Goal: Task Accomplishment & Management: Complete application form

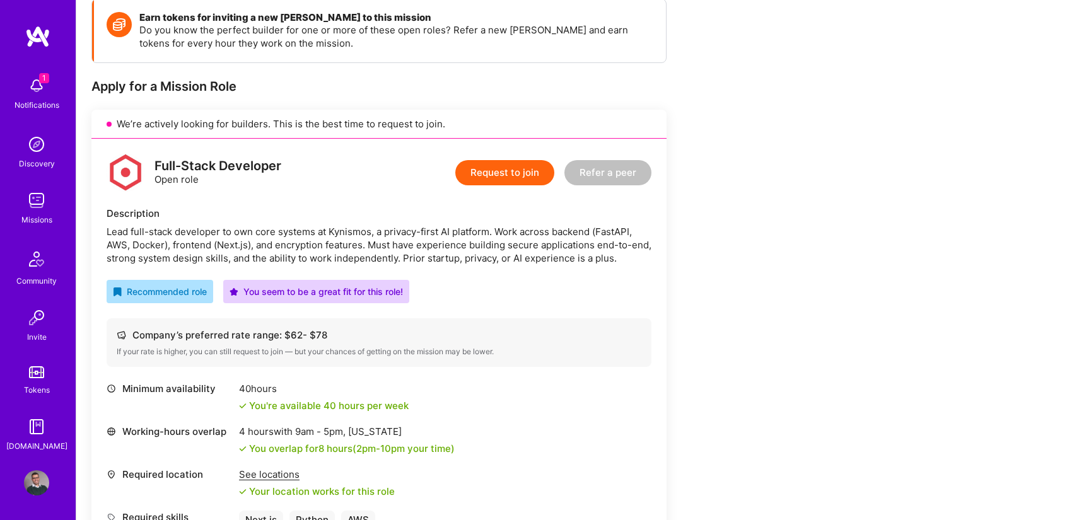
scroll to position [146, 0]
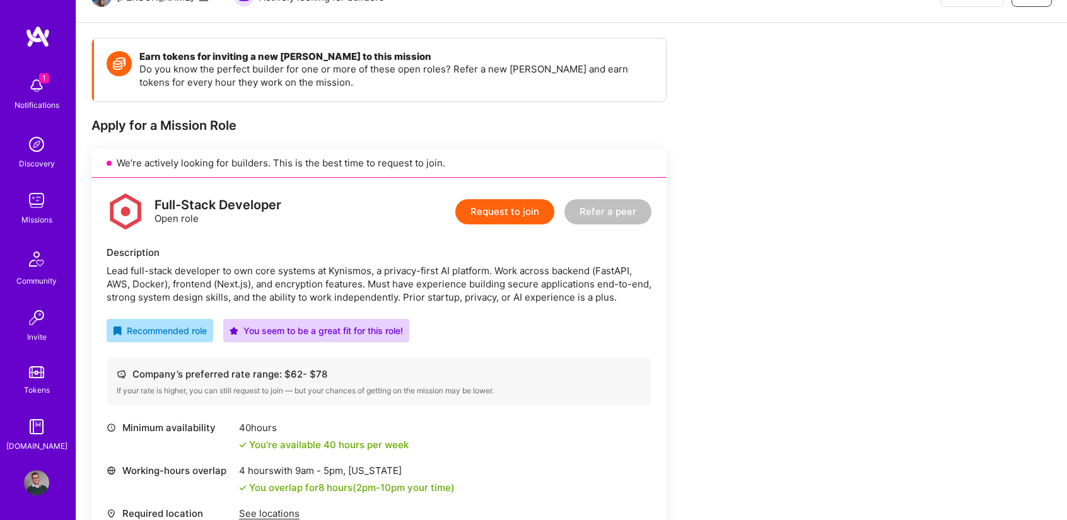
click at [42, 104] on div "Notifications" at bounding box center [37, 104] width 45 height 13
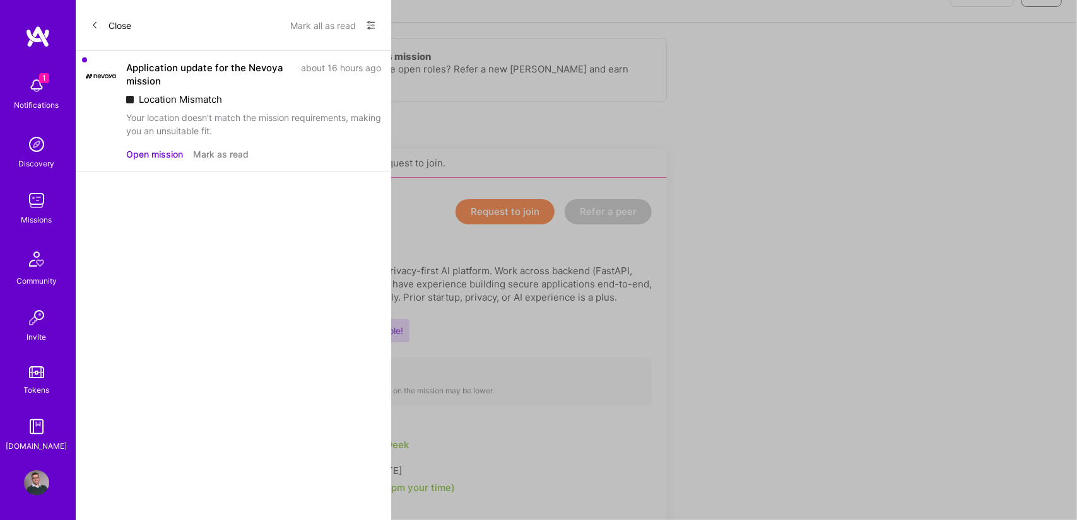
click at [215, 150] on button "Mark as read" at bounding box center [221, 154] width 56 height 13
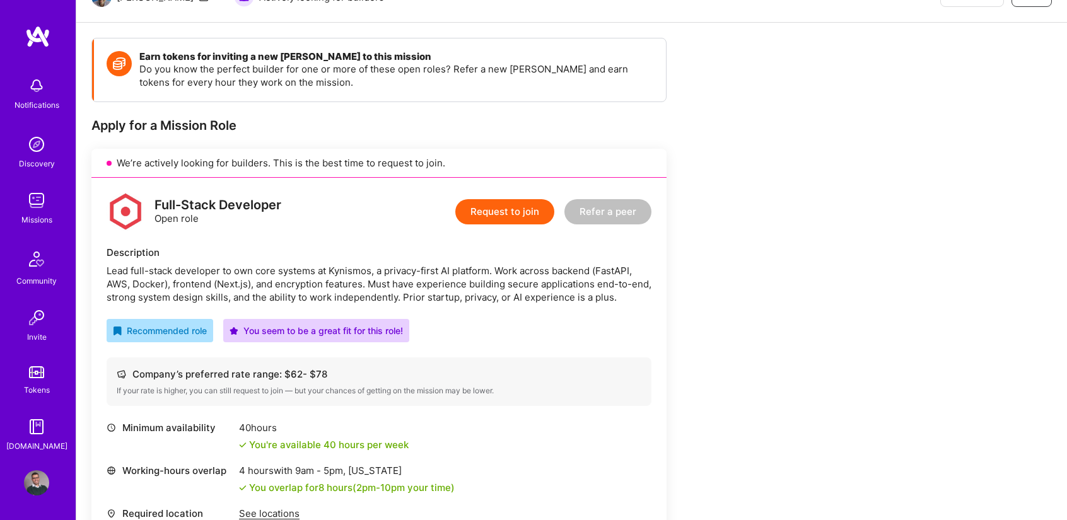
click at [33, 205] on img at bounding box center [36, 200] width 25 height 25
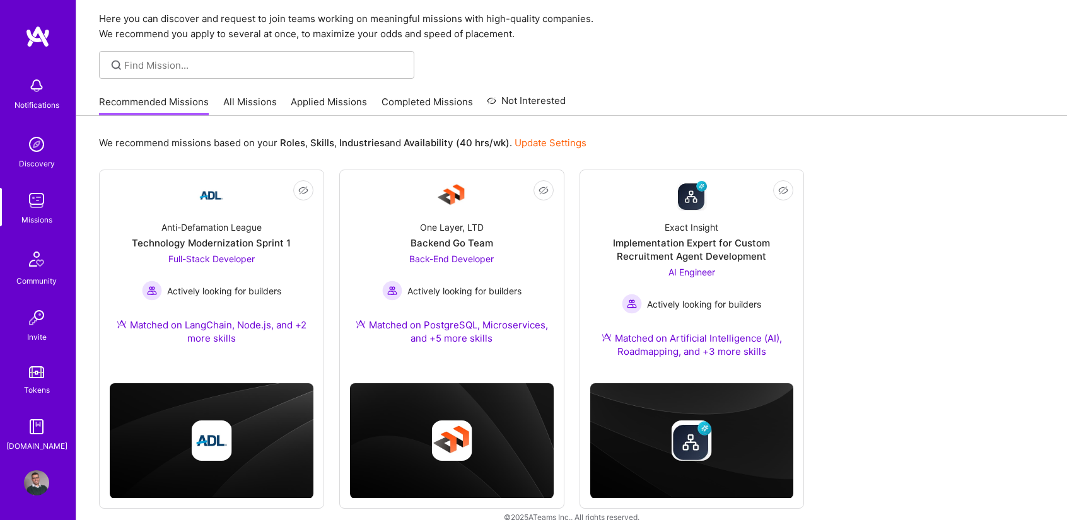
scroll to position [61, 0]
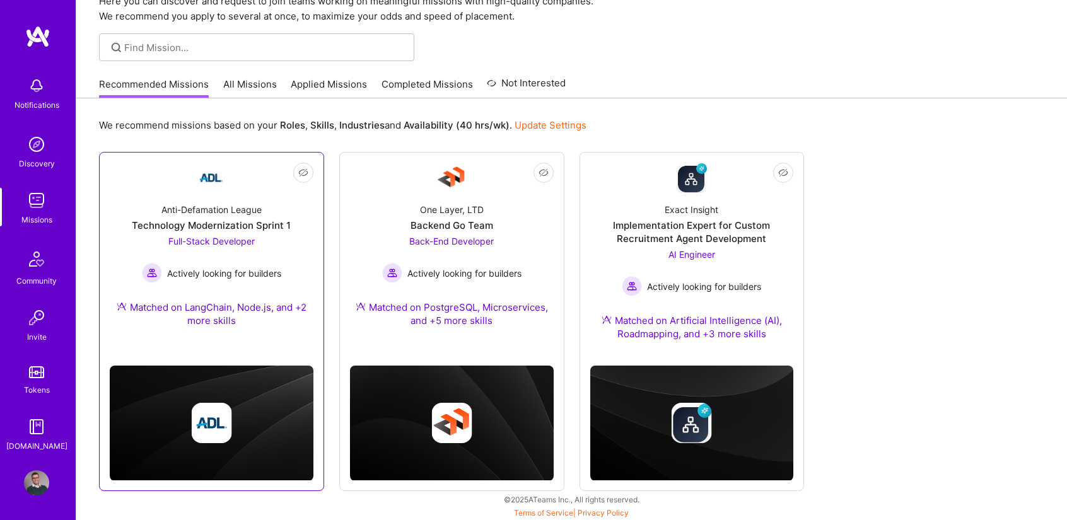
click at [279, 236] on div "Full-Stack Developer Actively looking for builders" at bounding box center [211, 259] width 139 height 49
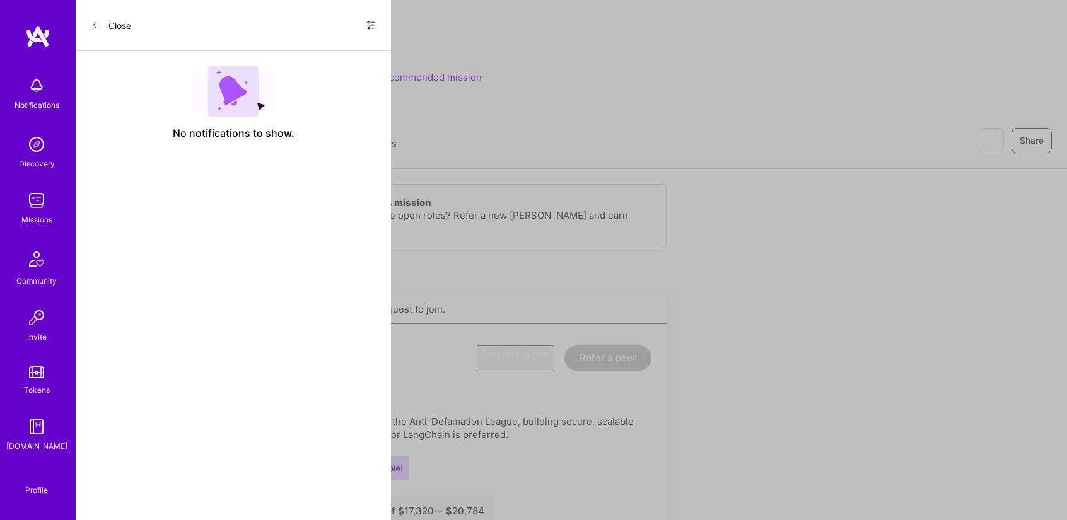
scroll to position [61, 0]
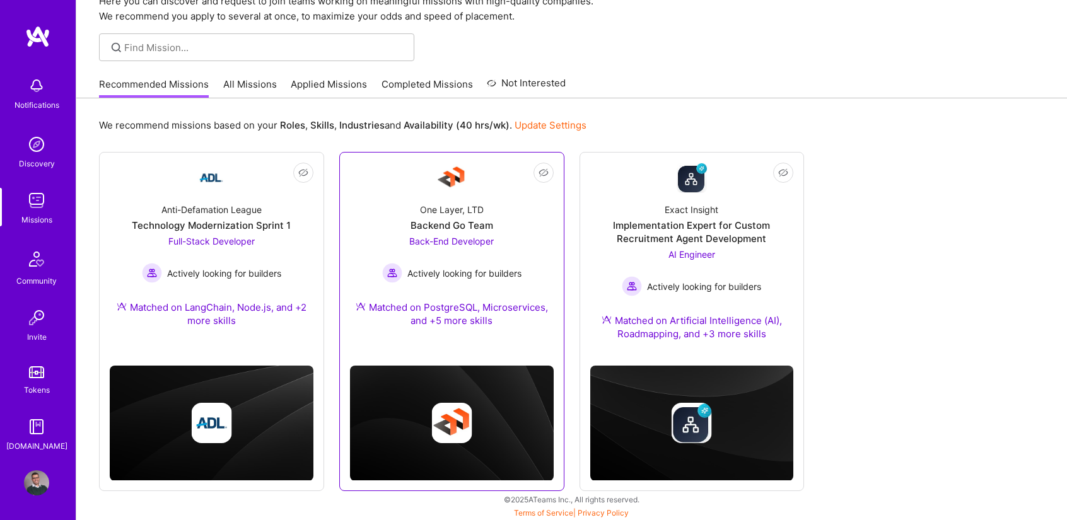
click at [560, 218] on div "Not Interested One Layer, LTD Backend Go Team Back-End Developer Actively looki…" at bounding box center [451, 321] width 225 height 339
click at [519, 257] on div "Back-End Developer Actively looking for builders" at bounding box center [451, 259] width 139 height 49
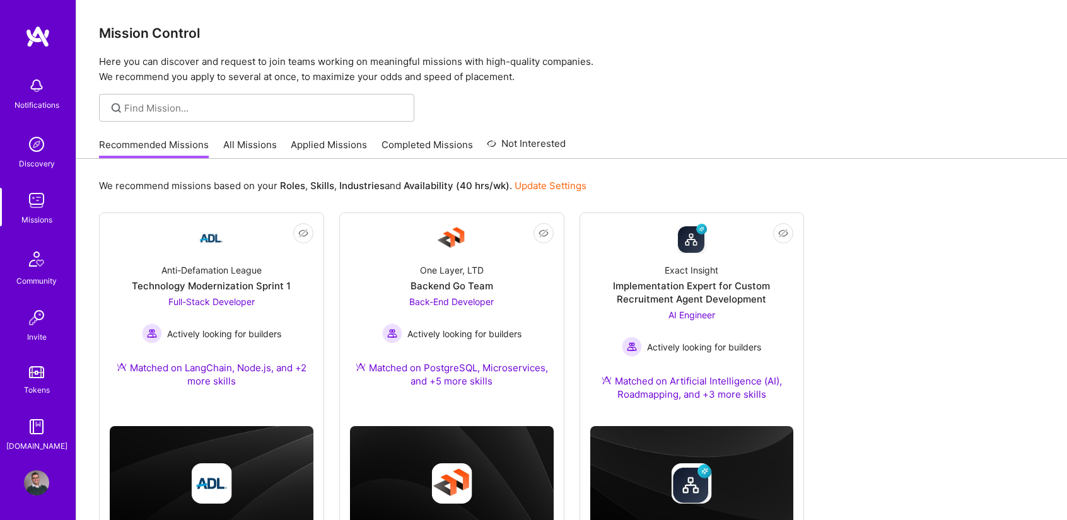
scroll to position [61, 0]
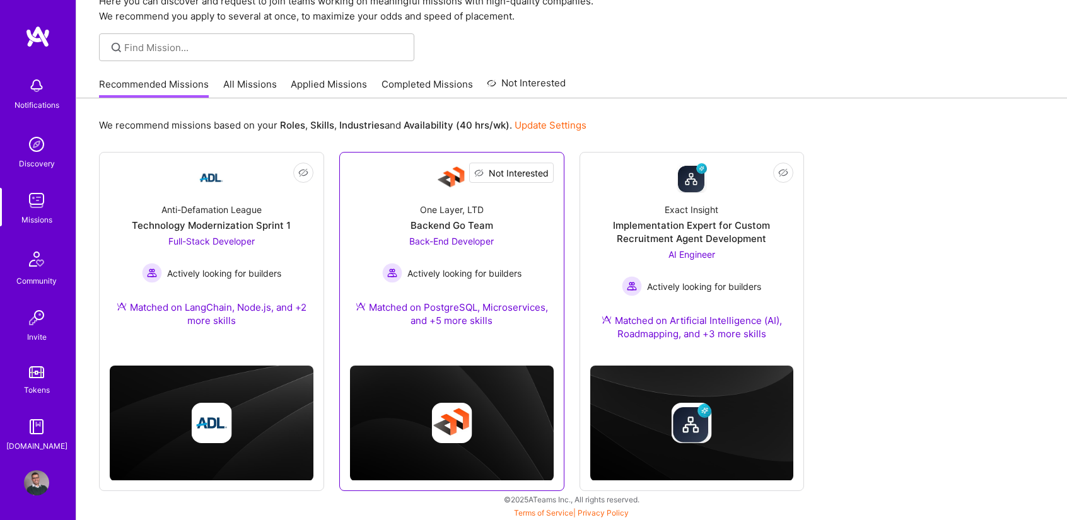
click at [542, 173] on span "Not Interested" at bounding box center [519, 173] width 60 height 13
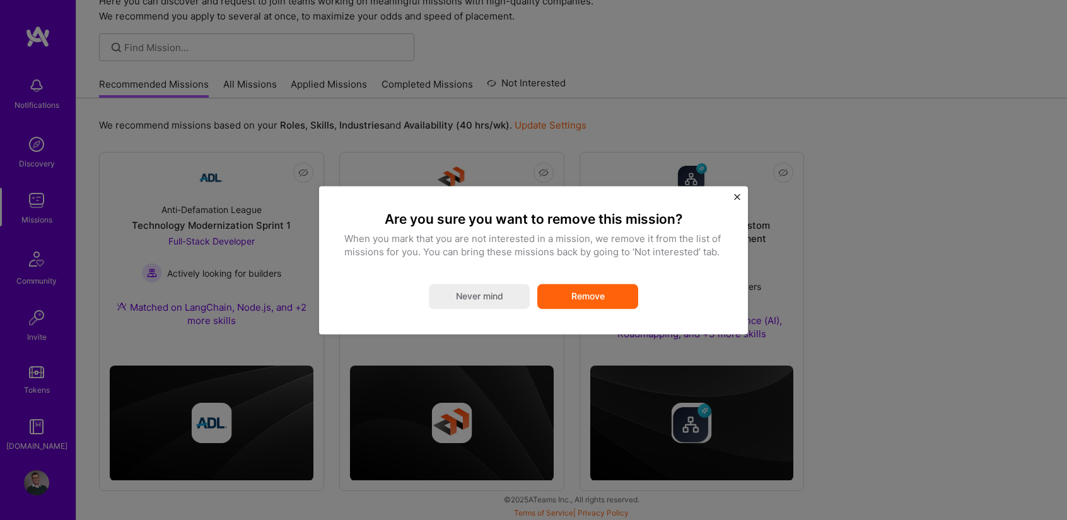
click at [604, 304] on button "Remove" at bounding box center [587, 296] width 101 height 25
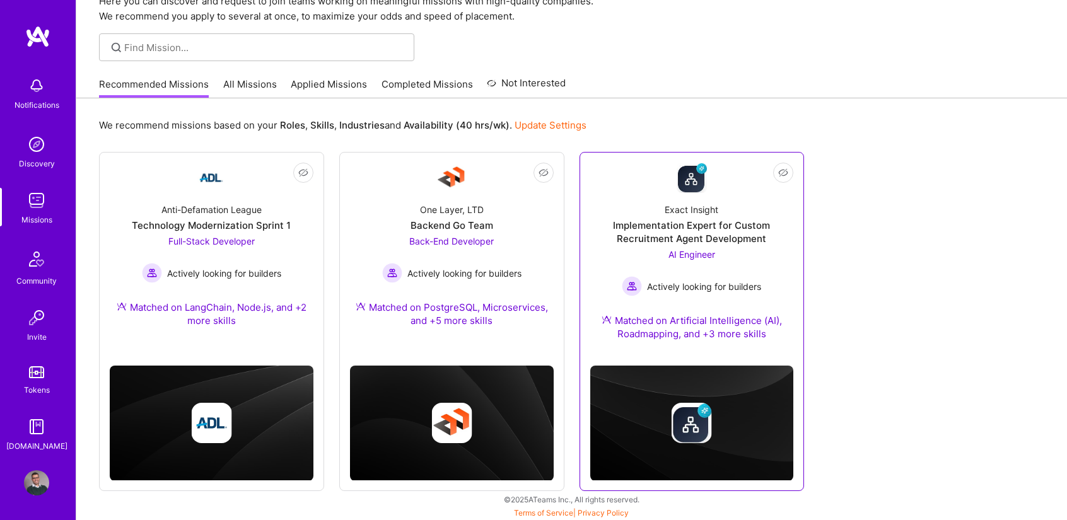
click at [638, 249] on div "AI Engineer Actively looking for builders" at bounding box center [691, 272] width 139 height 49
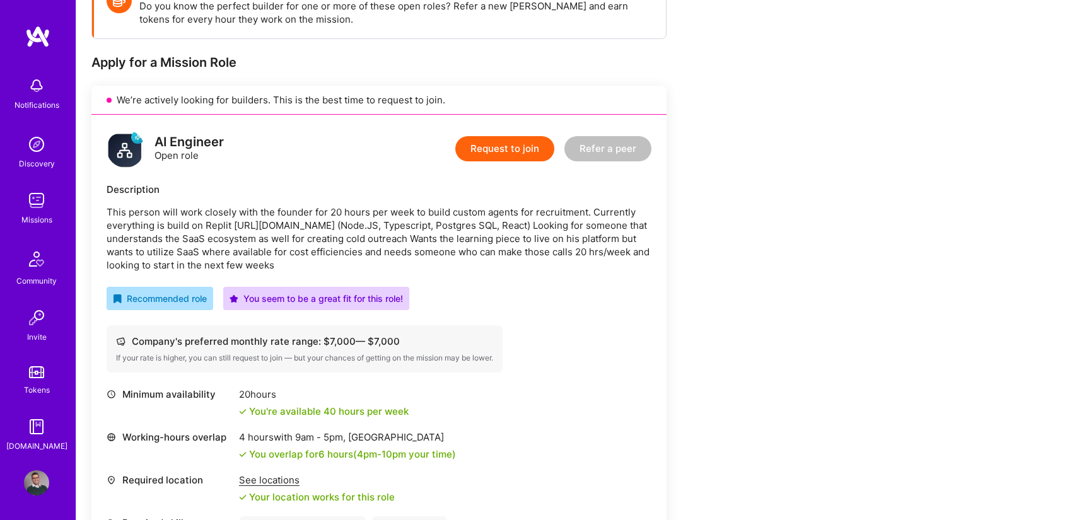
scroll to position [210, 0]
click at [218, 205] on p "This person will work closely with the founder for 20 hours per week to build c…" at bounding box center [379, 238] width 545 height 66
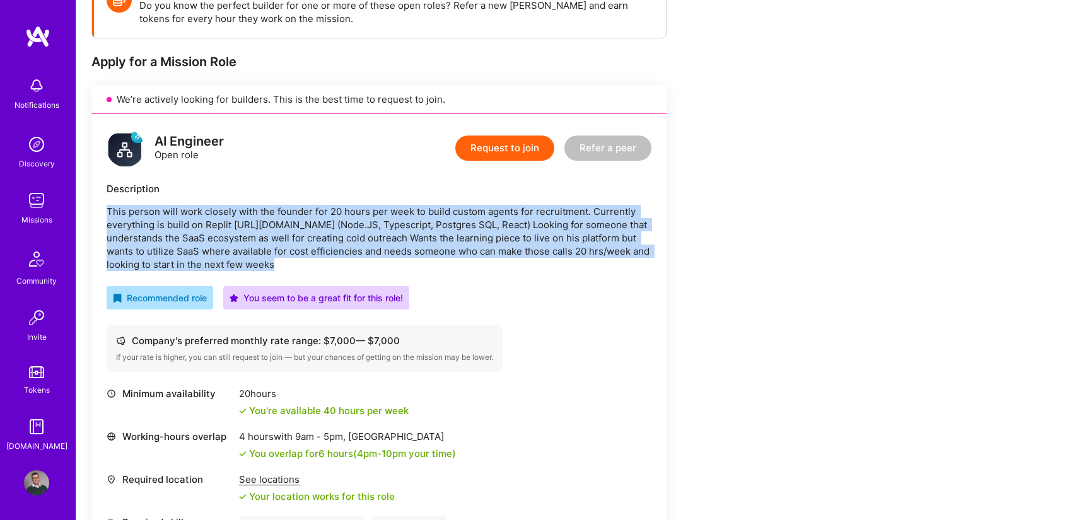
click at [218, 205] on p "This person will work closely with the founder for 20 hours per week to build c…" at bounding box center [379, 238] width 545 height 66
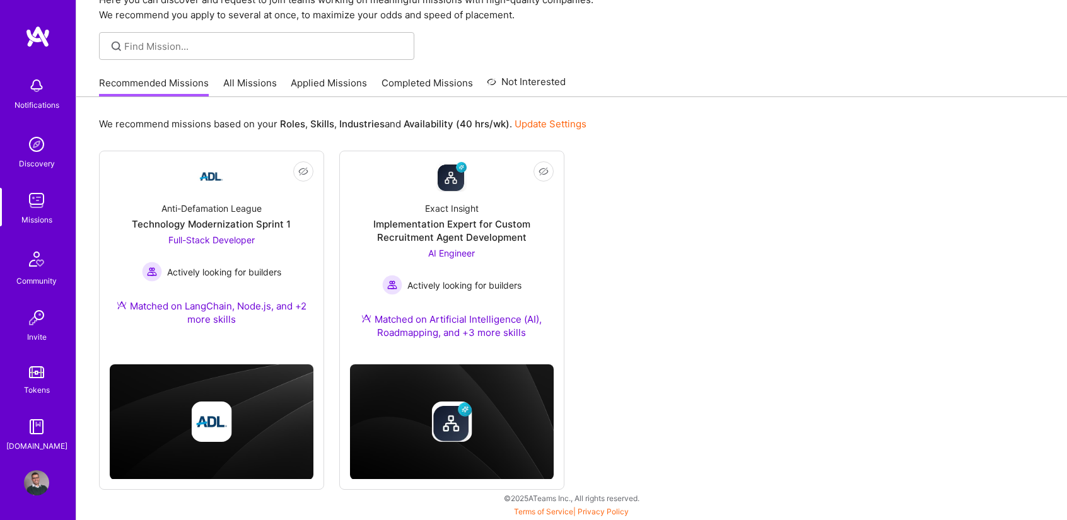
scroll to position [61, 0]
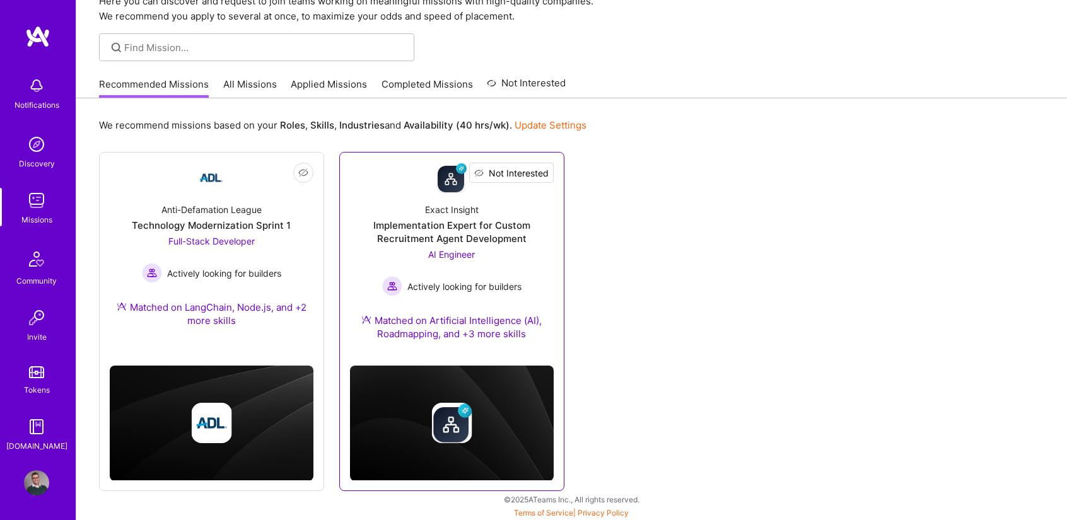
click at [543, 165] on button "Not Interested" at bounding box center [511, 173] width 85 height 20
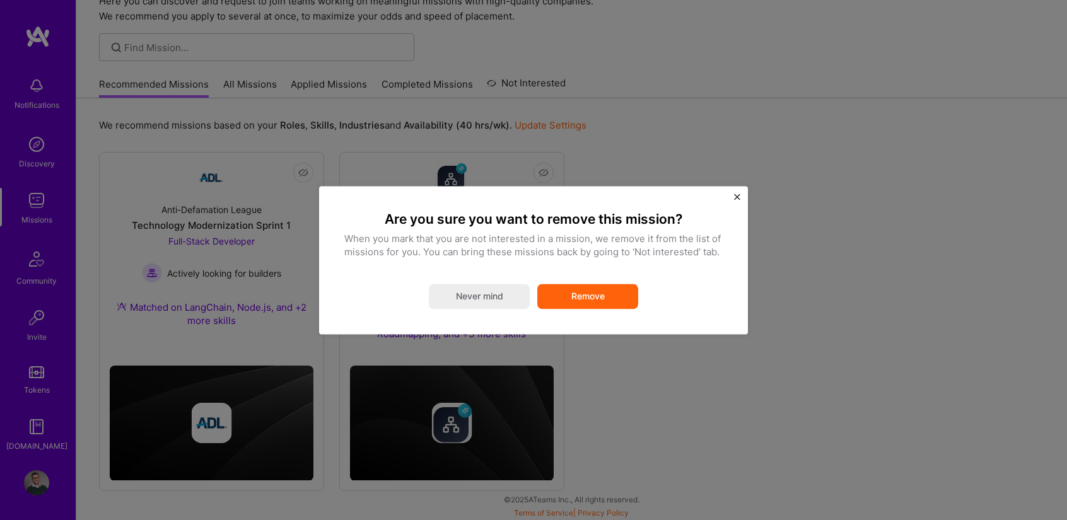
click at [600, 303] on button "Remove" at bounding box center [587, 296] width 101 height 25
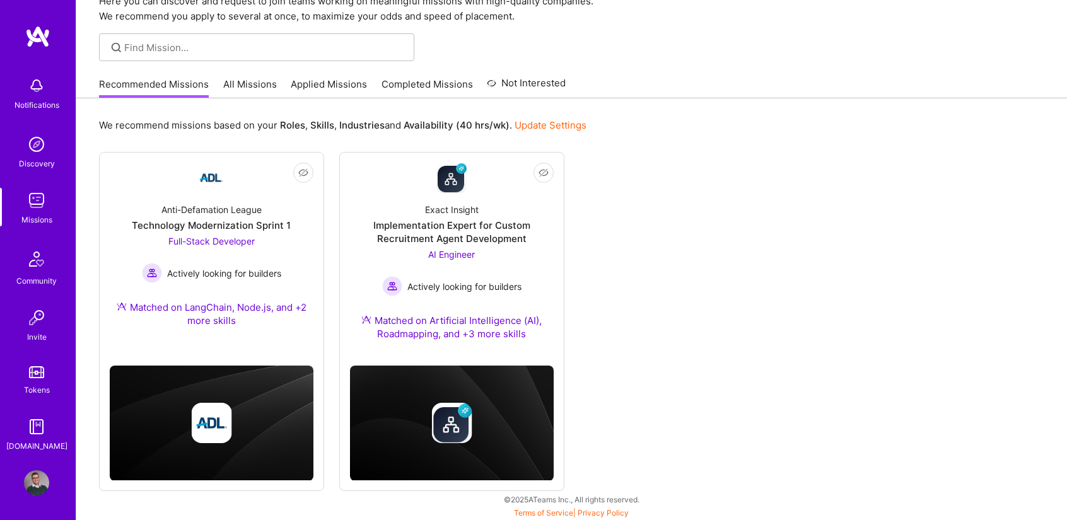
click at [666, 307] on div "Not Interested Anti-Defamation League Technology Modernization Sprint 1 Full-St…" at bounding box center [572, 321] width 946 height 339
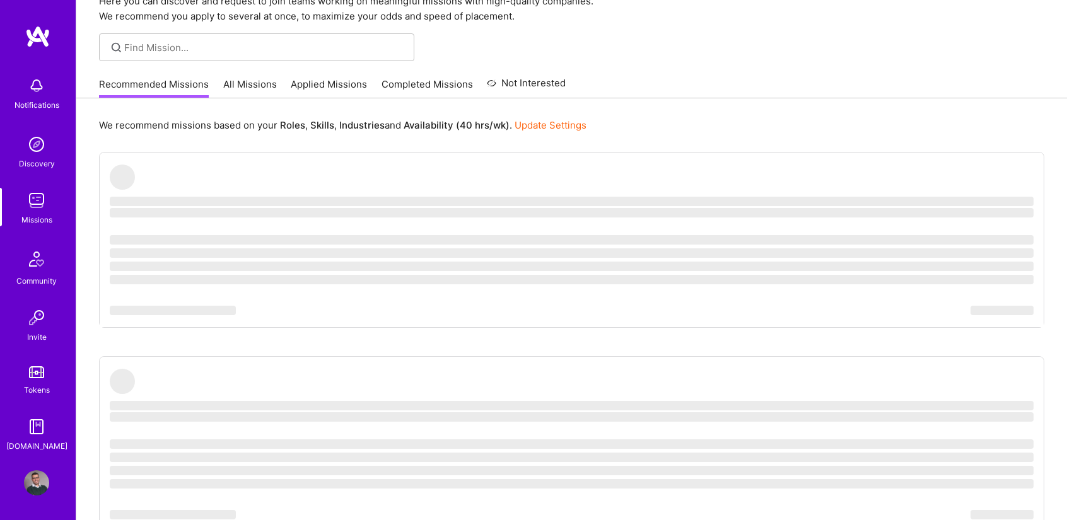
scroll to position [54, 0]
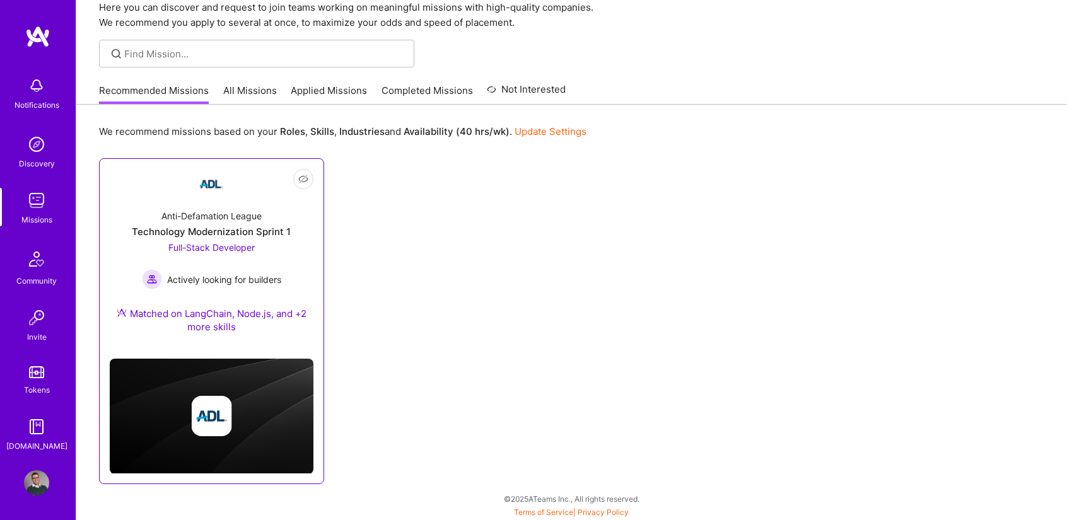
click at [200, 217] on div "Anti-Defamation League" at bounding box center [211, 215] width 100 height 13
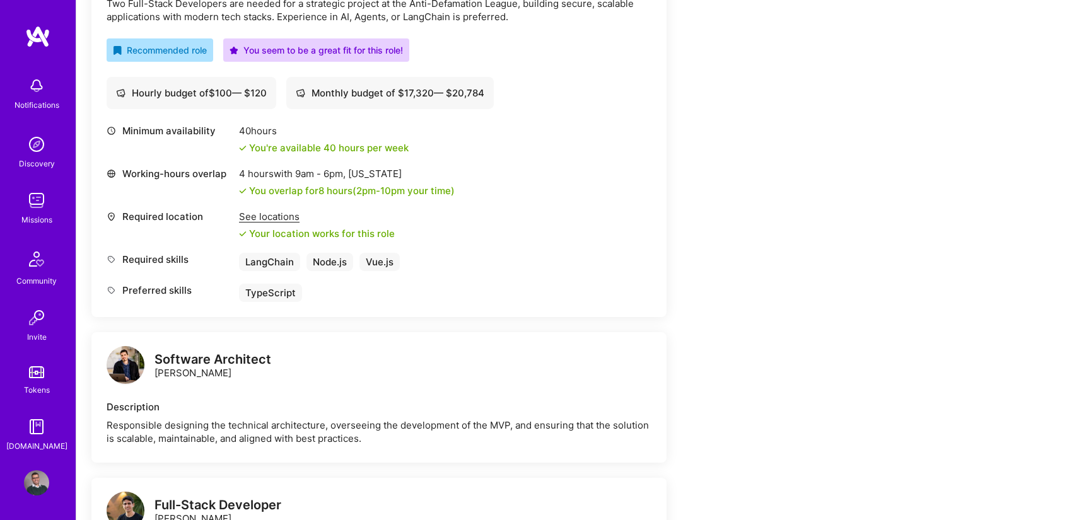
scroll to position [420, 0]
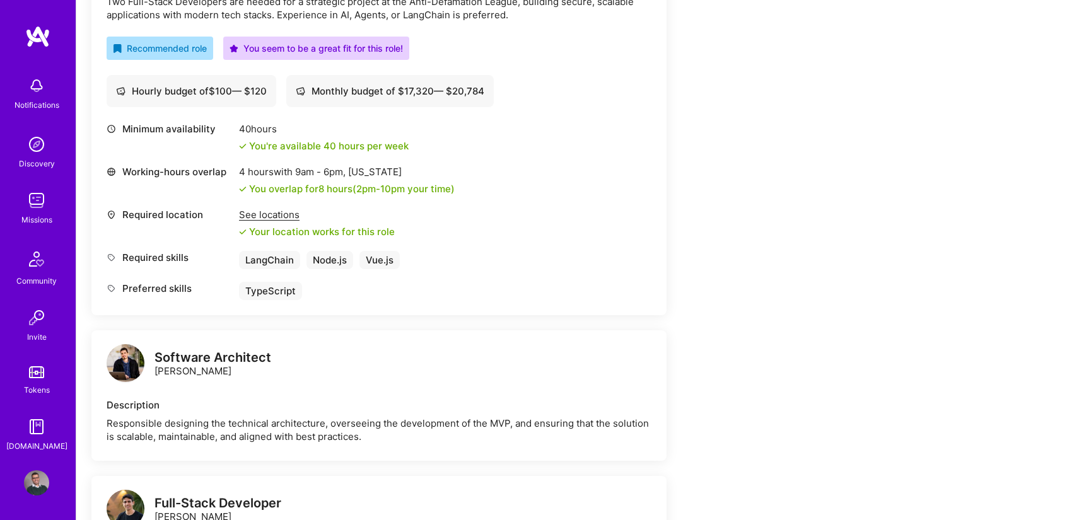
click at [193, 370] on div "Software Architect [PERSON_NAME]" at bounding box center [213, 364] width 117 height 26
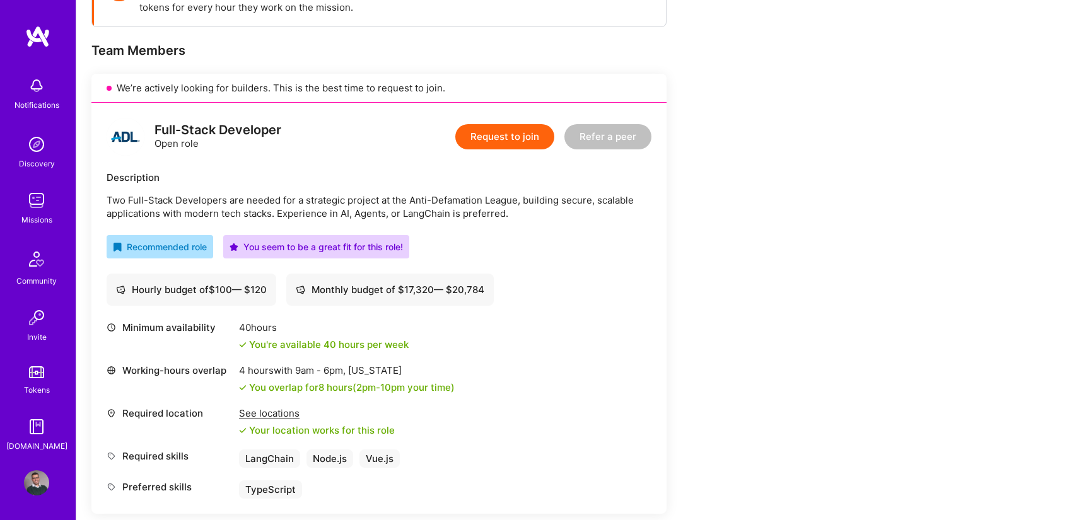
scroll to position [221, 0]
click at [491, 143] on button "Request to join" at bounding box center [504, 137] width 99 height 25
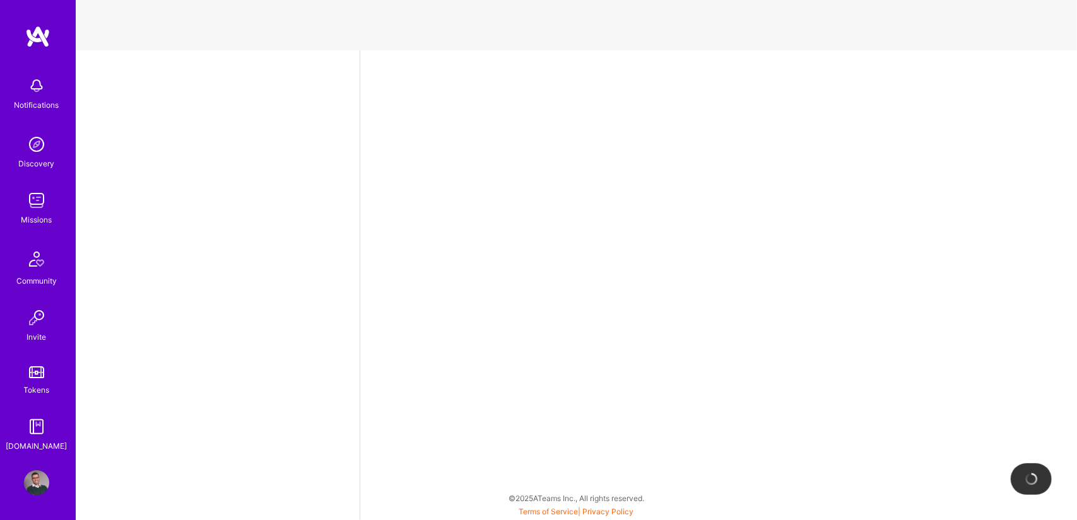
select select "PT"
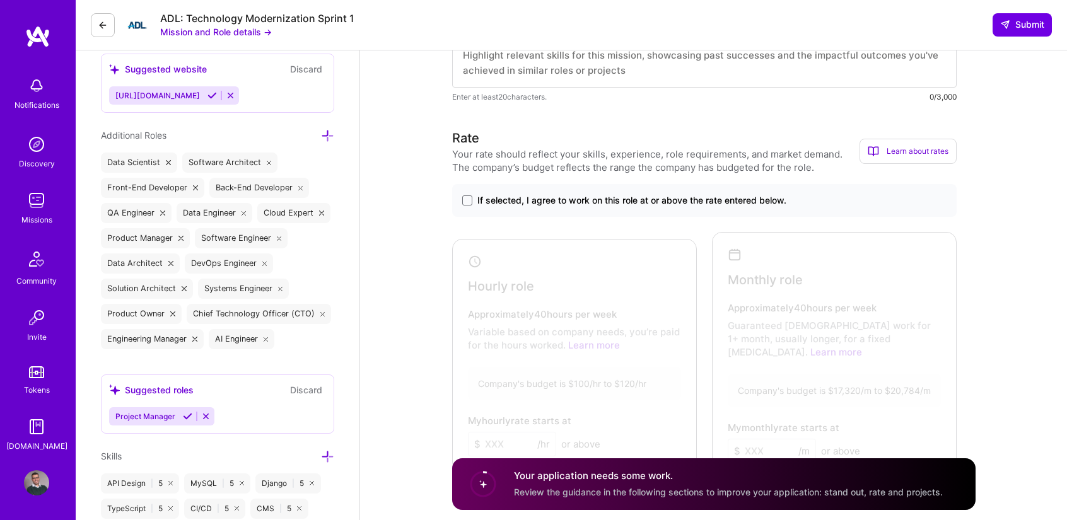
scroll to position [467, 0]
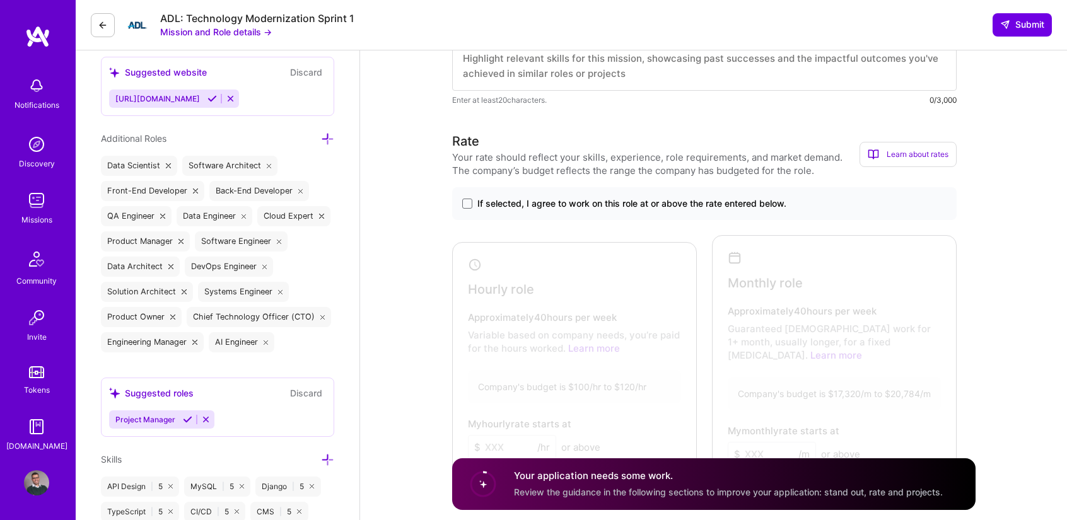
click at [588, 195] on div "If selected, I agree to work on this role at or above the rate entered below." at bounding box center [704, 203] width 505 height 33
click at [564, 200] on span "If selected, I agree to work on this role at or above the rate entered below." at bounding box center [632, 203] width 309 height 13
click at [0, 0] on input "If selected, I agree to work on this role at or above the rate entered below." at bounding box center [0, 0] width 0 height 0
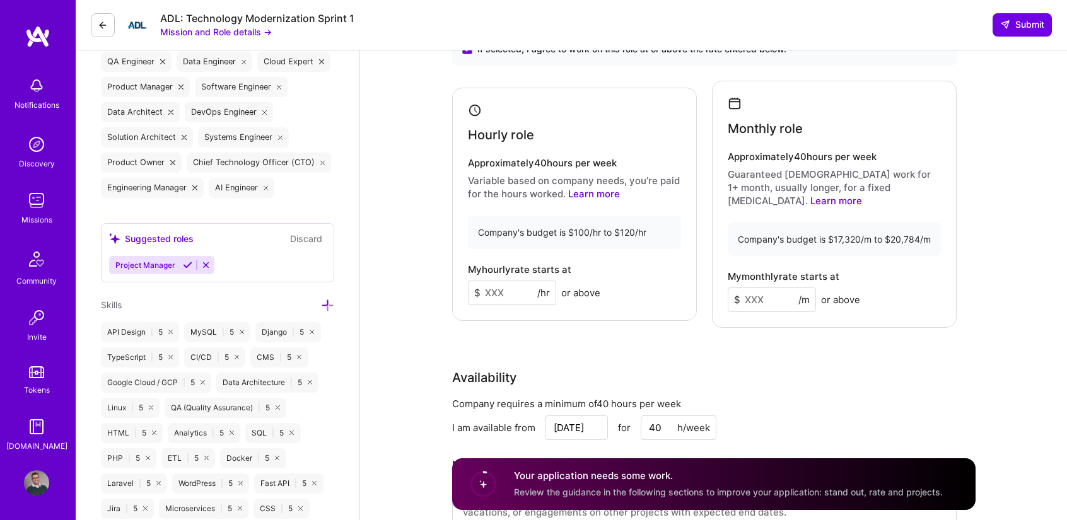
scroll to position [623, 0]
click at [512, 281] on input at bounding box center [512, 292] width 88 height 25
type input "100"
drag, startPoint x: 828, startPoint y: 226, endPoint x: 849, endPoint y: 226, distance: 21.4
click at [849, 226] on div "Company's budget is $17,320/m to $20,784/m" at bounding box center [834, 238] width 213 height 33
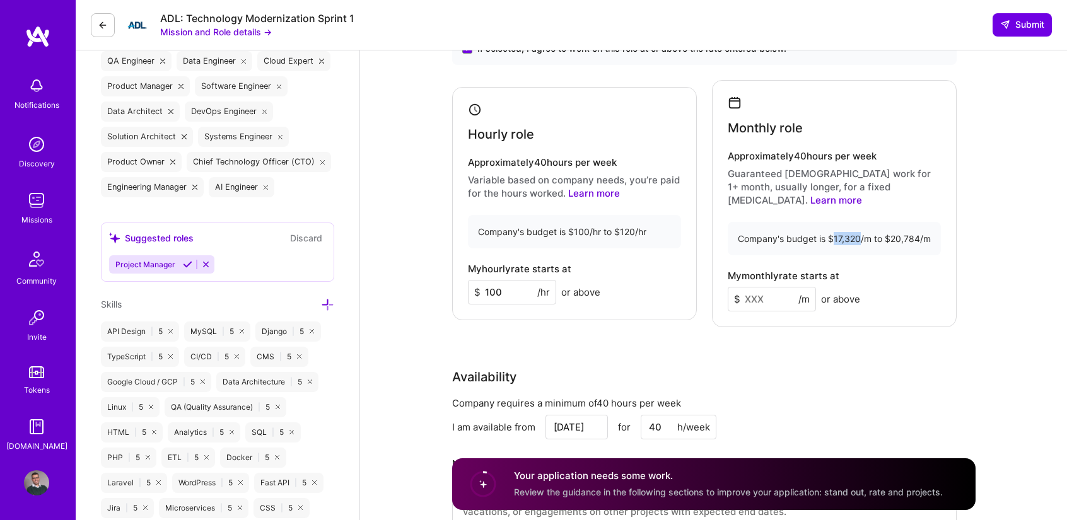
drag, startPoint x: 859, startPoint y: 223, endPoint x: 835, endPoint y: 220, distance: 24.1
click at [835, 222] on div "Company's budget is $17,320/m to $20,784/m" at bounding box center [834, 238] width 213 height 33
copy div "17,320"
click at [760, 287] on input at bounding box center [772, 299] width 88 height 25
paste input
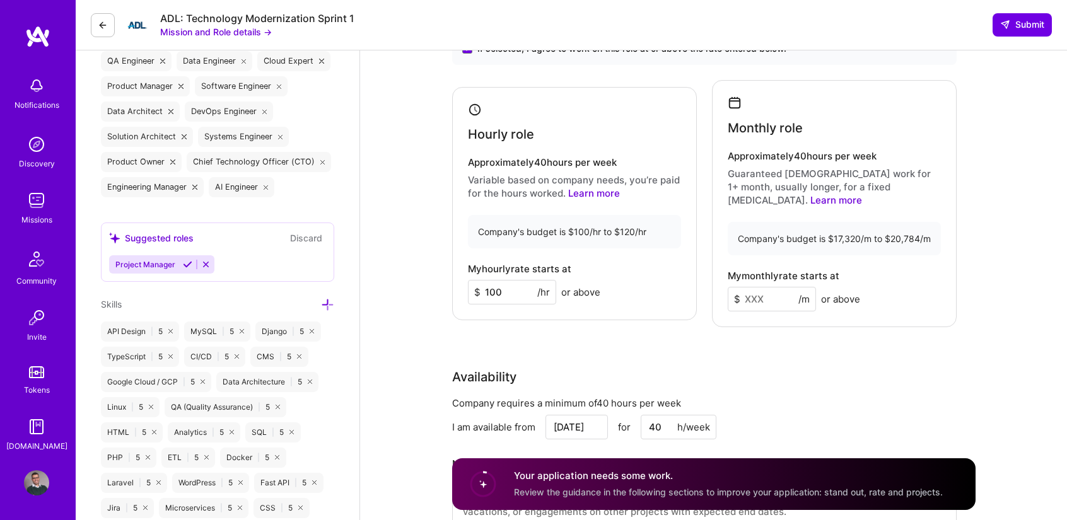
click at [760, 287] on input at bounding box center [772, 299] width 88 height 25
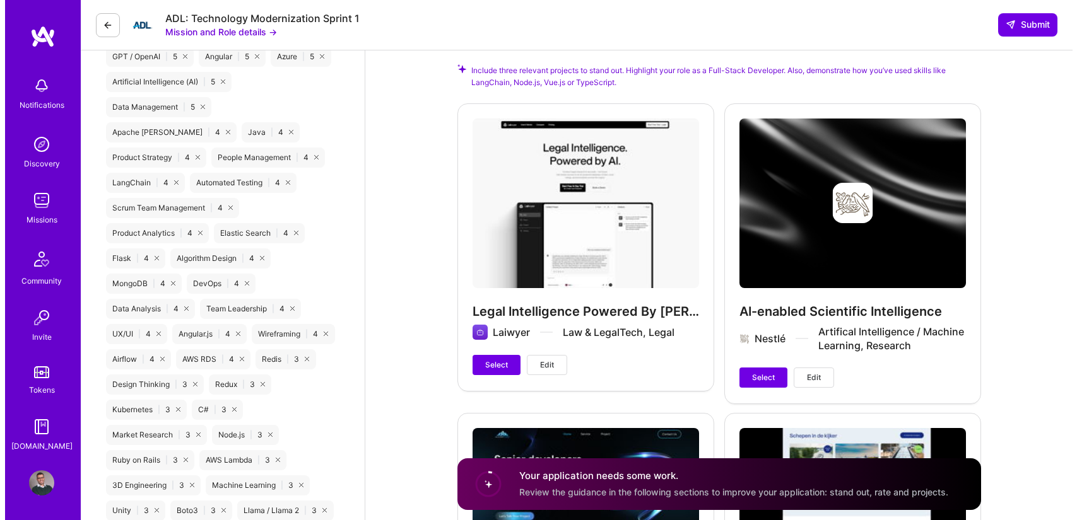
scroll to position [1338, 0]
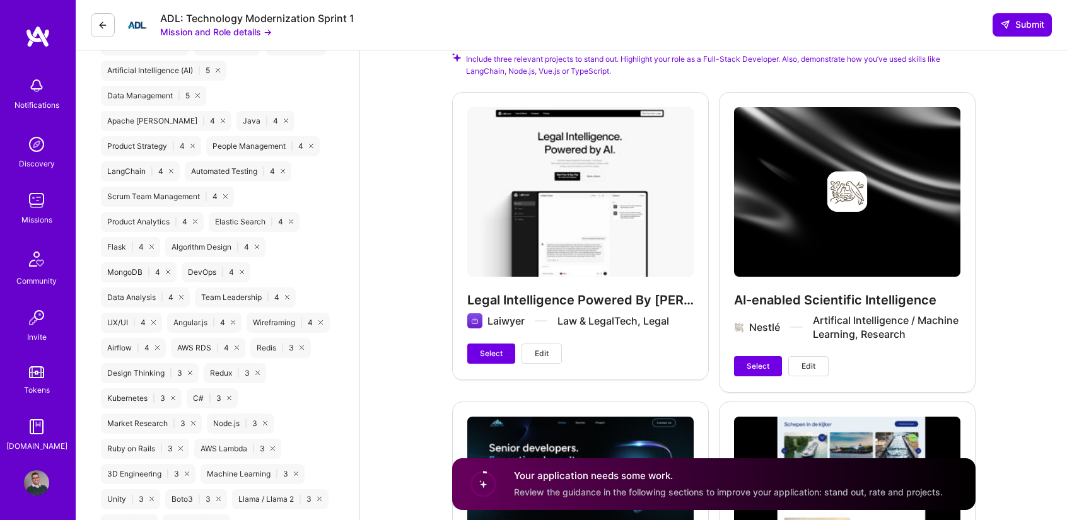
type input "17320"
click at [540, 344] on button "Edit" at bounding box center [542, 354] width 40 height 20
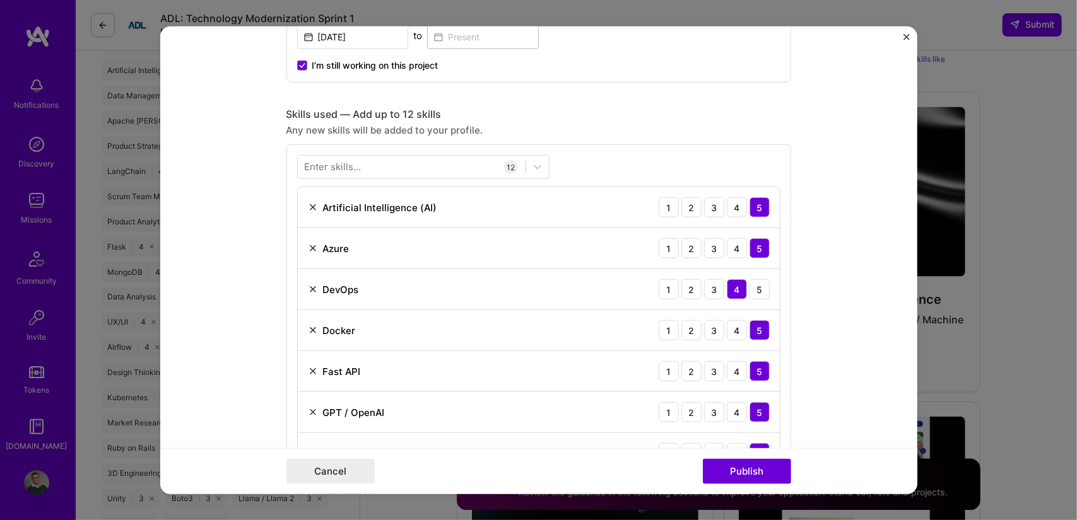
scroll to position [793, 0]
click at [410, 161] on div at bounding box center [412, 168] width 228 height 21
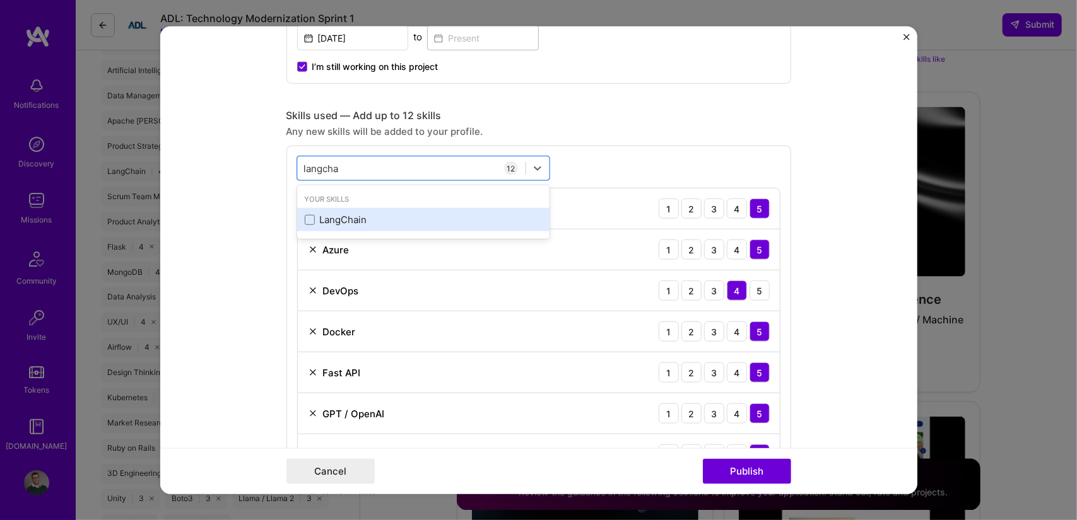
click at [355, 214] on div "LangChain" at bounding box center [423, 219] width 237 height 13
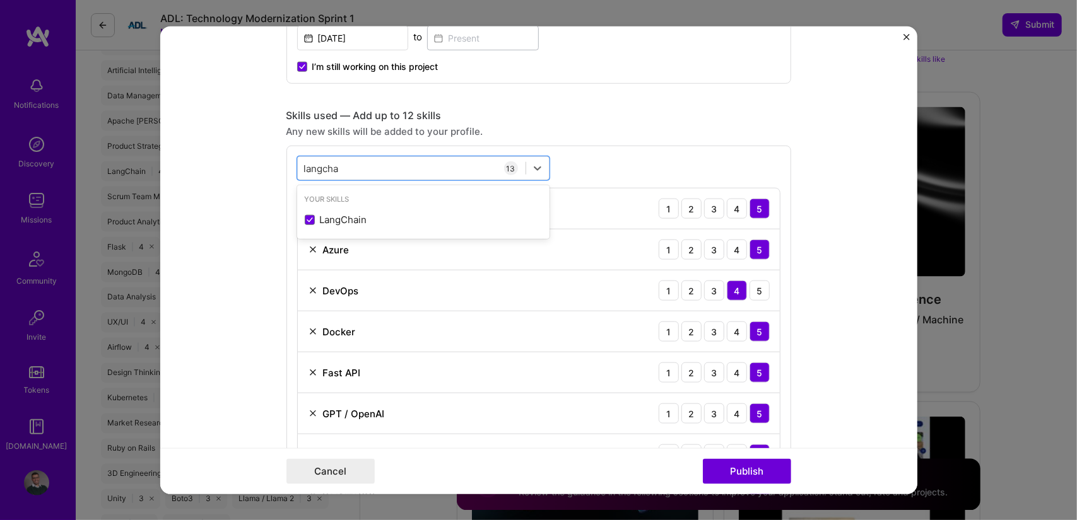
type input "langcha"
click at [635, 129] on div "Any new skills will be added to your profile." at bounding box center [538, 131] width 505 height 13
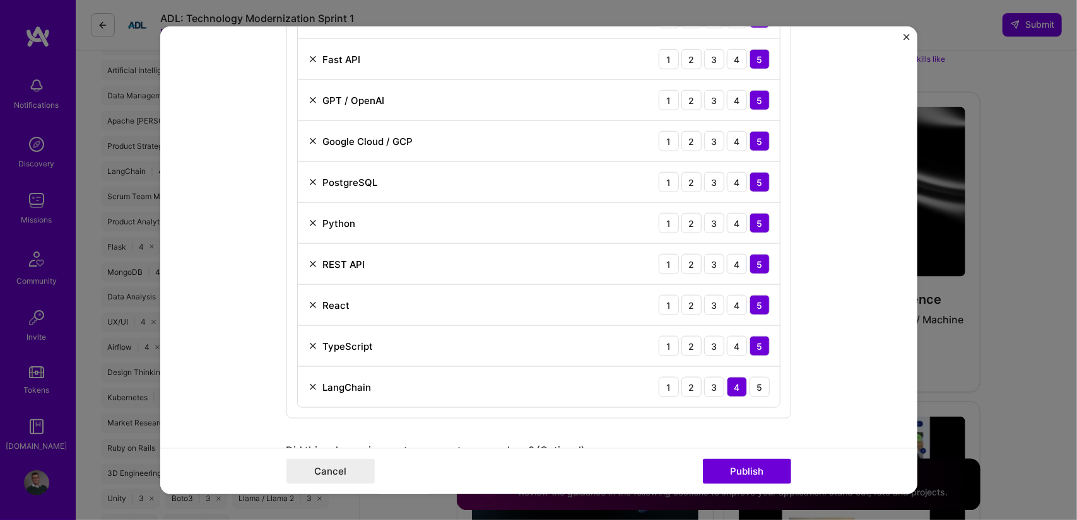
scroll to position [1107, 0]
click at [308, 259] on img at bounding box center [313, 264] width 10 height 10
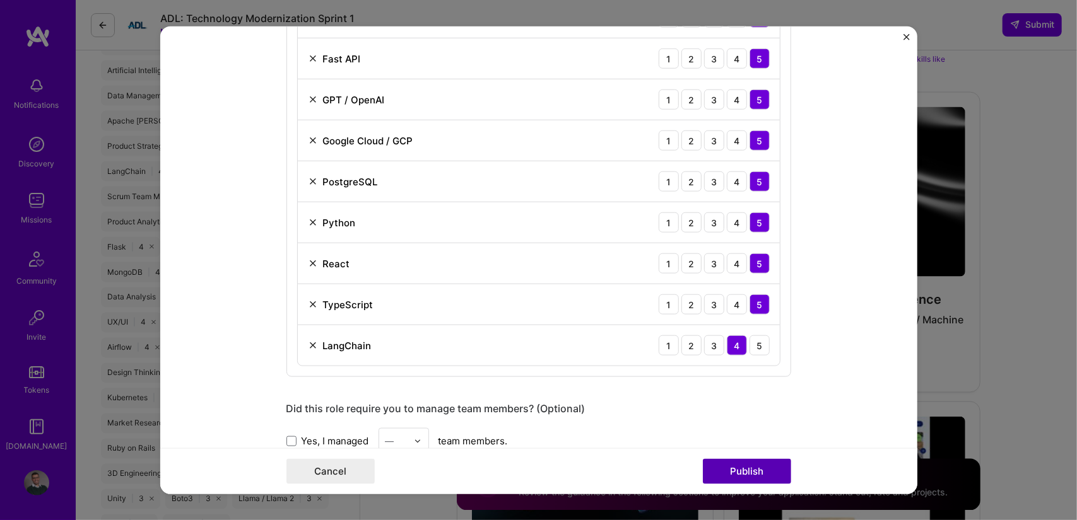
click at [737, 470] on button "Publish" at bounding box center [747, 471] width 88 height 25
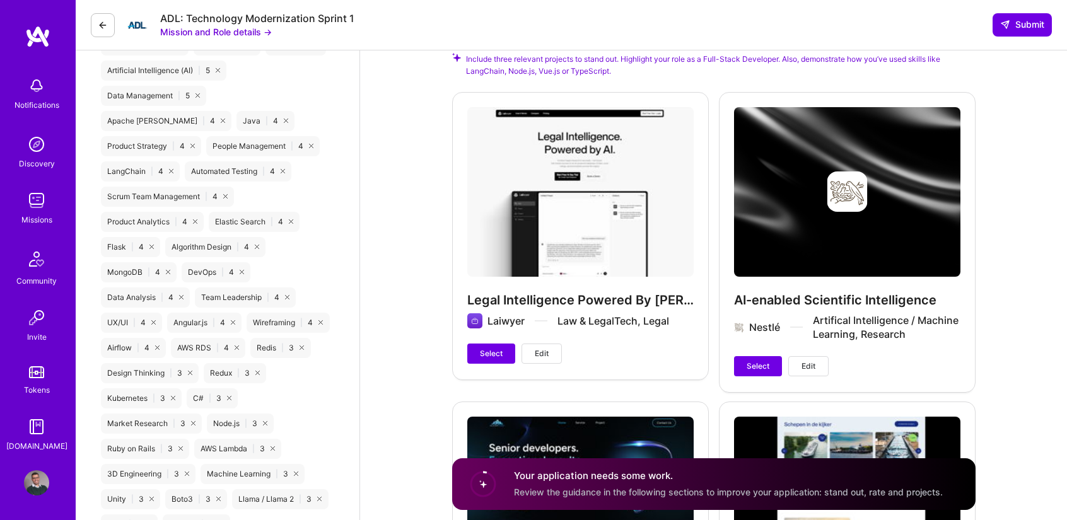
click at [810, 356] on button "Edit" at bounding box center [809, 366] width 40 height 20
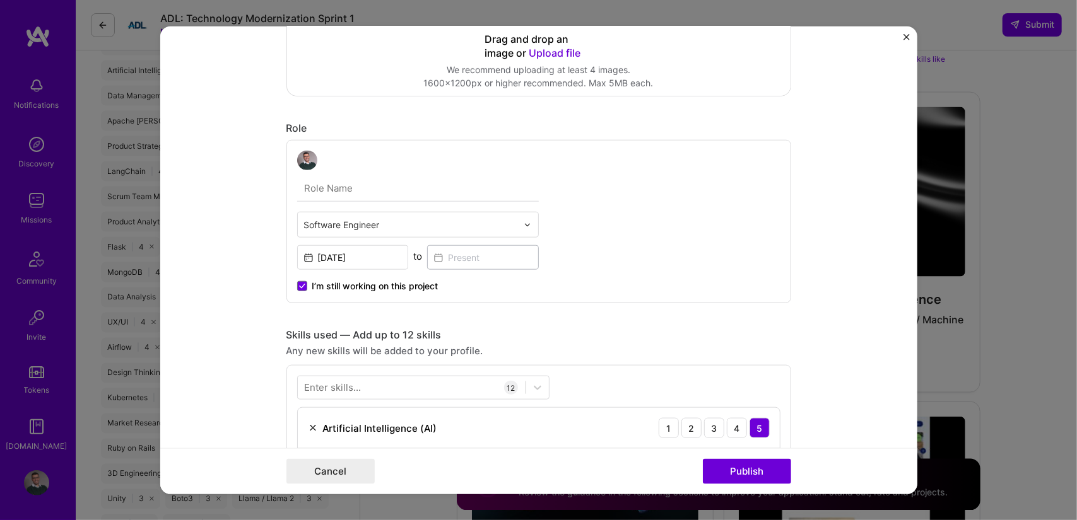
scroll to position [276, 0]
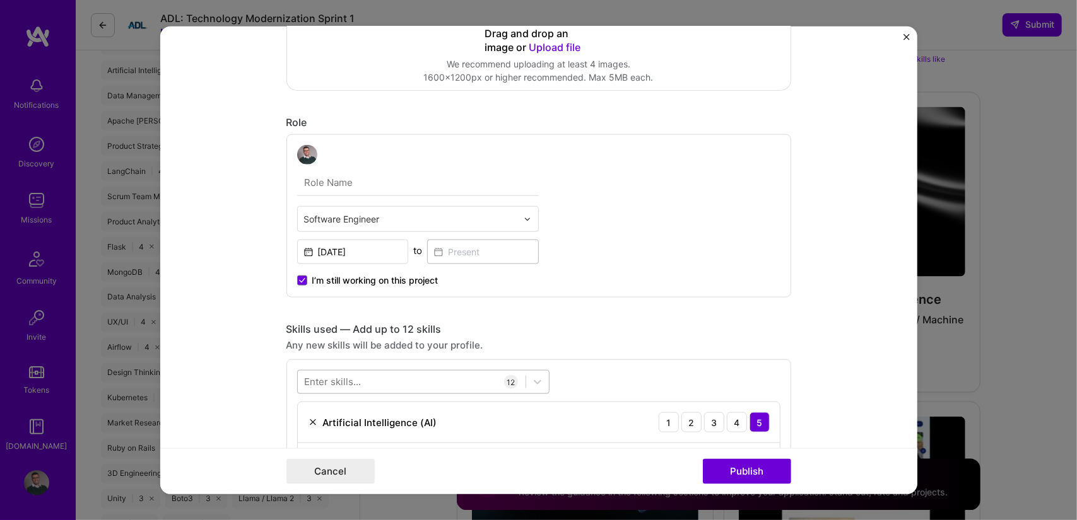
click at [415, 375] on div at bounding box center [412, 382] width 228 height 21
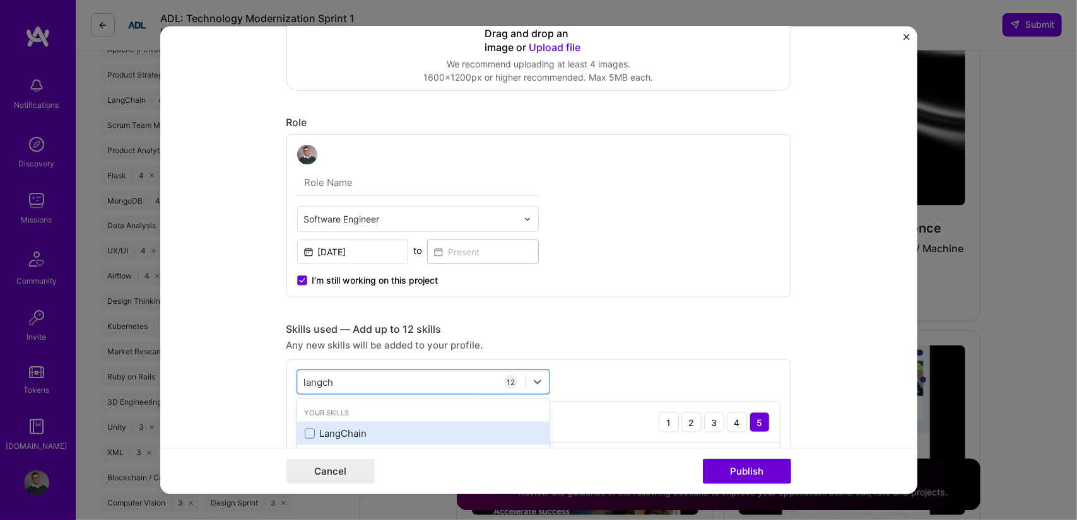
click at [361, 431] on div "LangChain" at bounding box center [423, 433] width 237 height 13
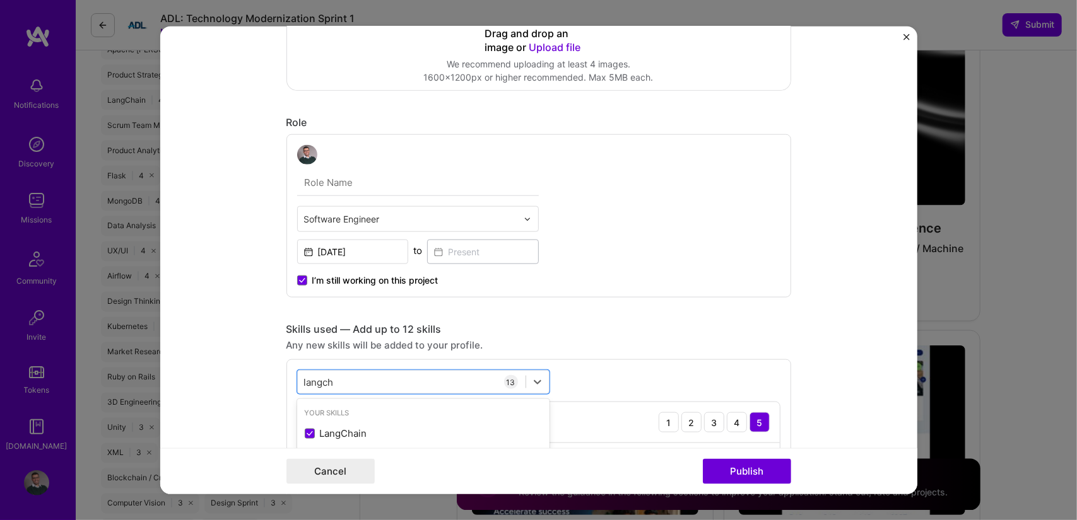
type input "langch"
click at [551, 339] on div "Any new skills will be added to your profile." at bounding box center [538, 345] width 505 height 13
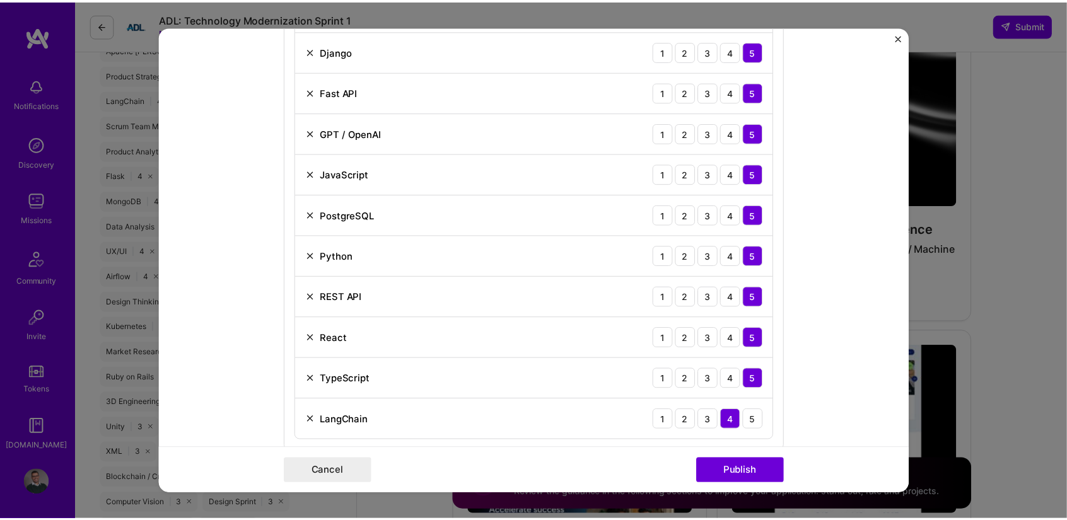
scroll to position [772, 0]
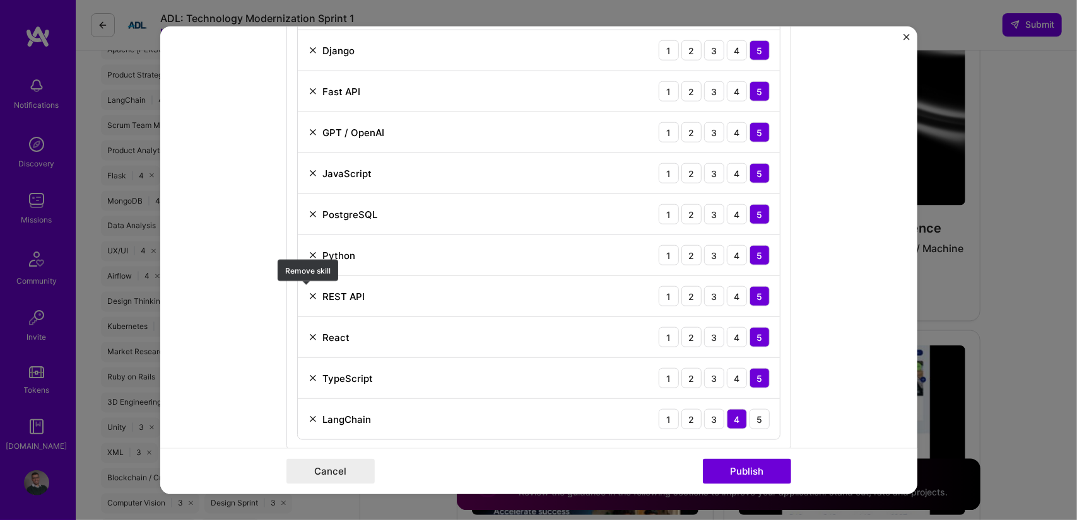
click at [308, 291] on img at bounding box center [313, 296] width 10 height 10
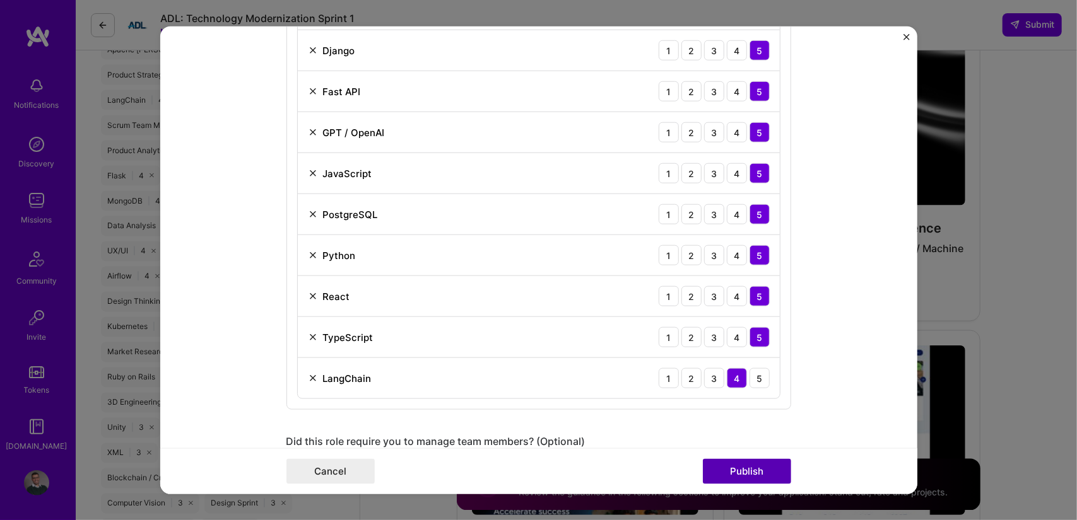
click at [729, 464] on button "Publish" at bounding box center [747, 471] width 88 height 25
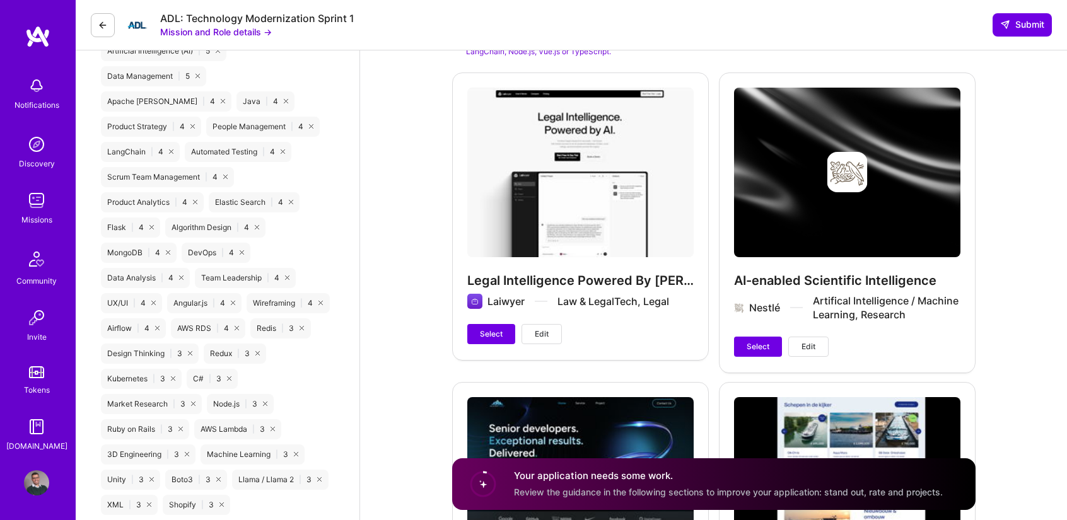
scroll to position [1363, 0]
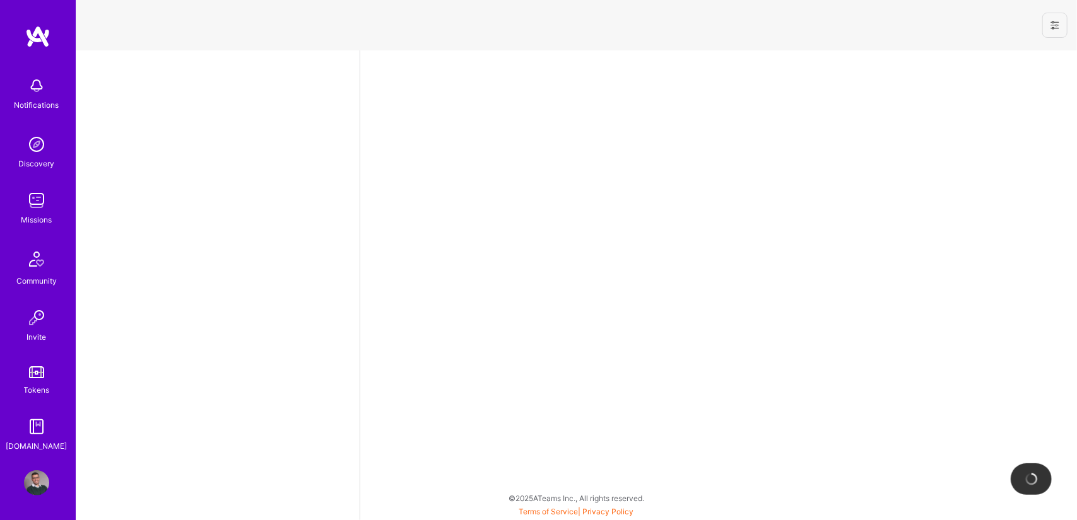
select select "PT"
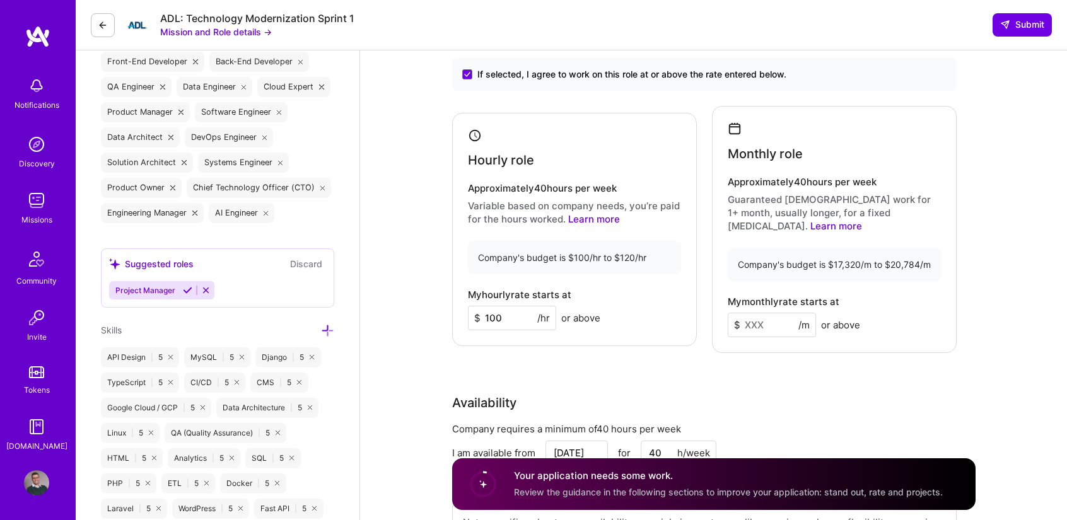
scroll to position [599, 0]
click at [765, 312] on input at bounding box center [772, 323] width 88 height 25
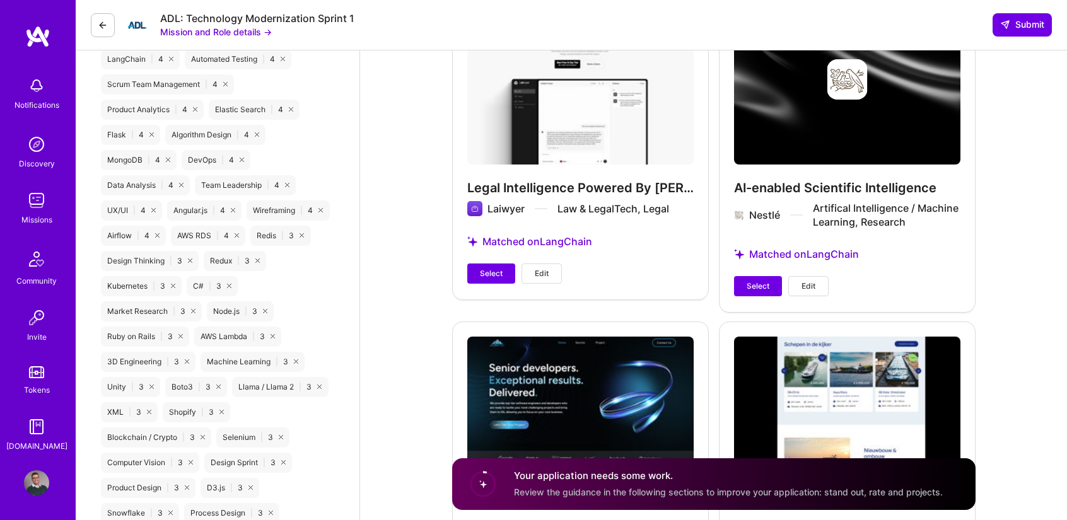
scroll to position [1455, 0]
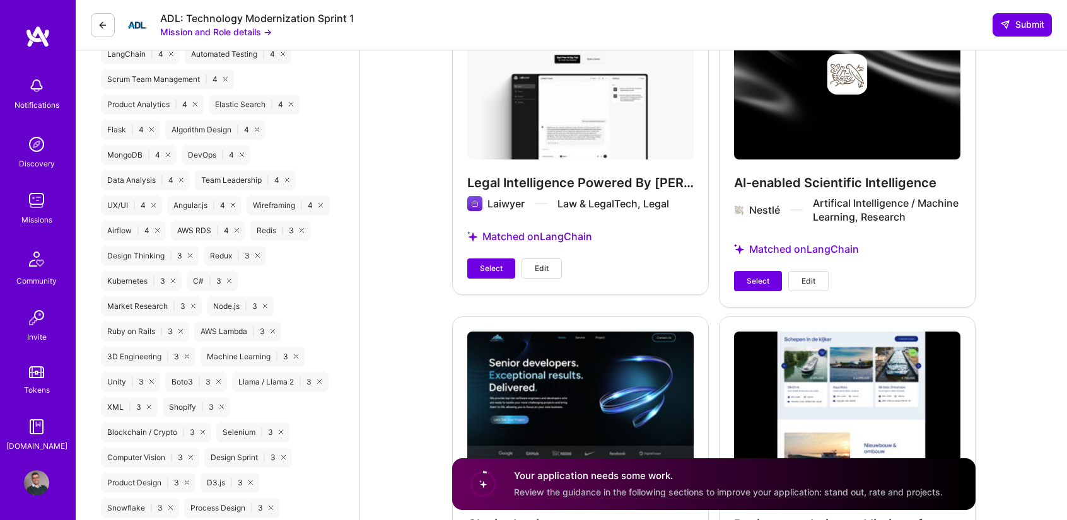
type input "17320"
click at [486, 264] on div "Legal Intelligence Powered By AI Laiwyer Law & LegalTech, Legal Matched on Lang…" at bounding box center [580, 134] width 257 height 319
click at [491, 263] on span "Select" at bounding box center [491, 268] width 23 height 11
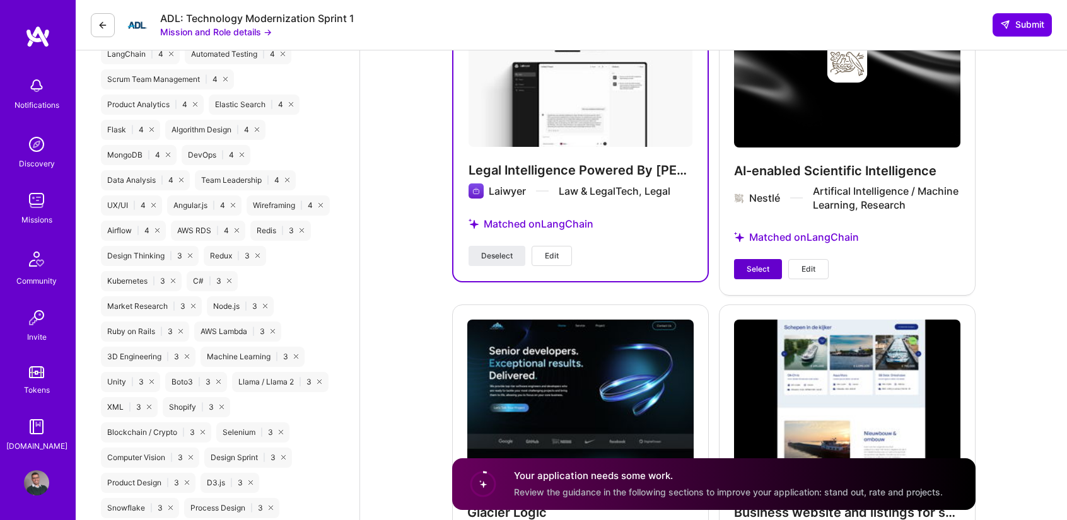
click at [743, 259] on button "Select" at bounding box center [758, 269] width 48 height 20
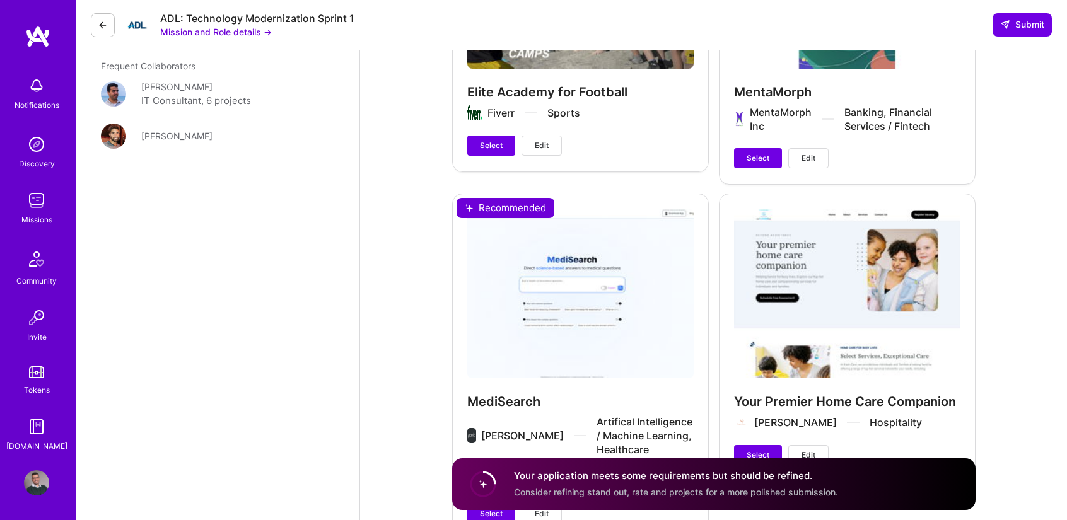
scroll to position [3131, 0]
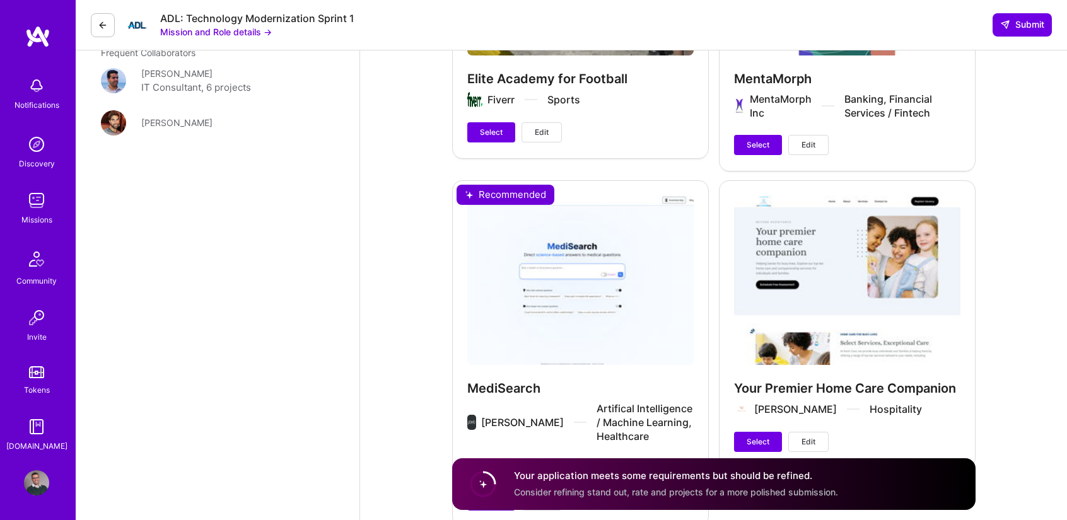
click at [495, 495] on span "Select" at bounding box center [491, 500] width 23 height 11
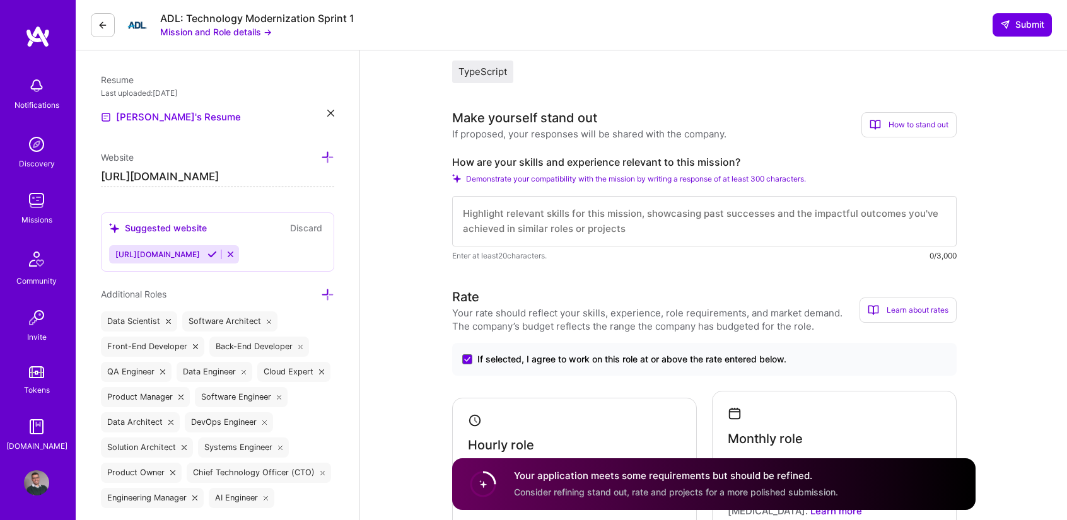
scroll to position [307, 0]
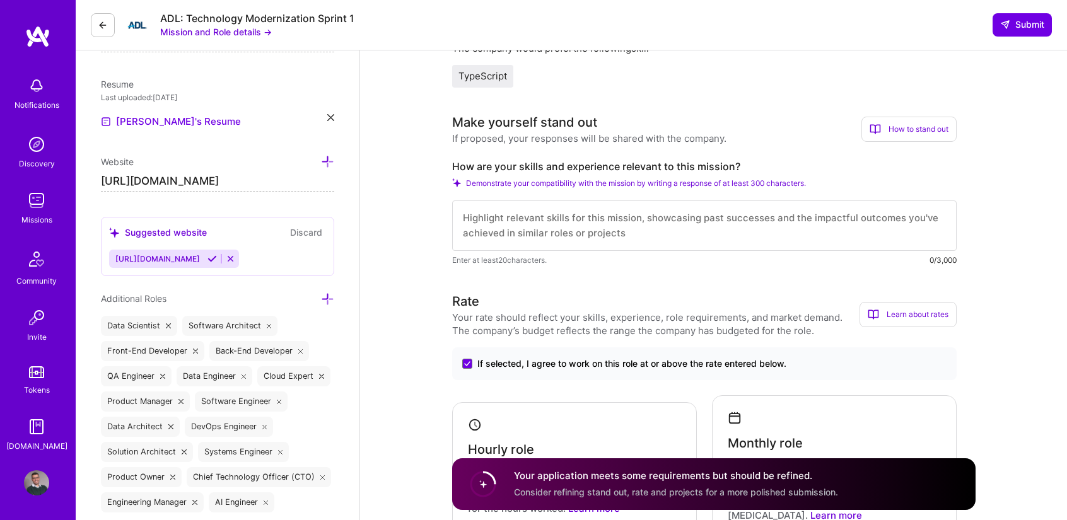
click at [238, 41] on div "ADL: Technology Modernization Sprint 1 Mission and Role details → Submit" at bounding box center [572, 25] width 992 height 50
click at [266, 25] on button "Mission and Role details →" at bounding box center [216, 31] width 112 height 13
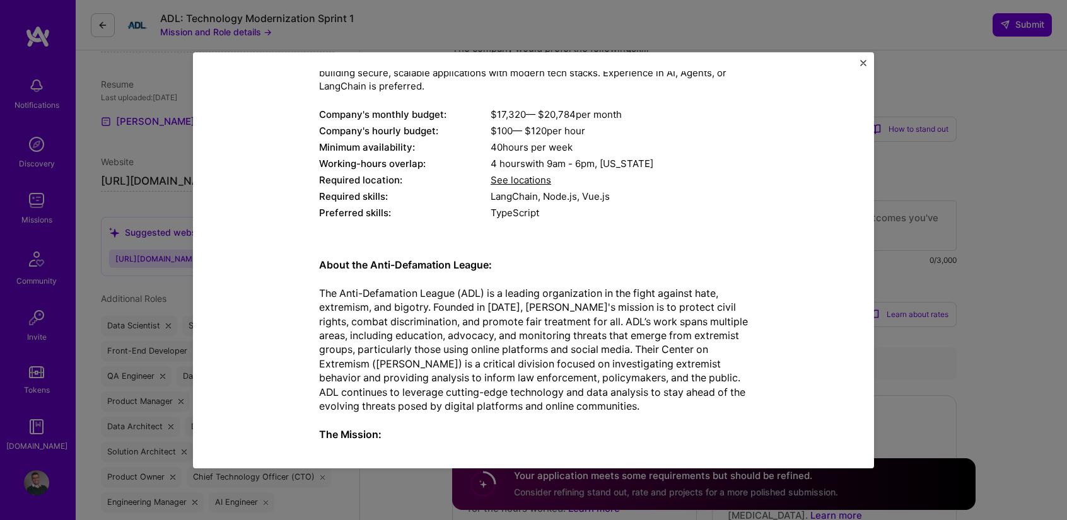
scroll to position [107, 0]
drag, startPoint x: 339, startPoint y: 291, endPoint x: 372, endPoint y: 293, distance: 32.9
click at [372, 293] on p "About the Anti-Defamation League: The Anti-Defamation League (ADL) is a leading…" at bounding box center [533, 391] width 429 height 269
click at [462, 293] on p "About the Anti-Defamation League: The Anti-Defamation League (ADL) is a leading…" at bounding box center [533, 391] width 429 height 269
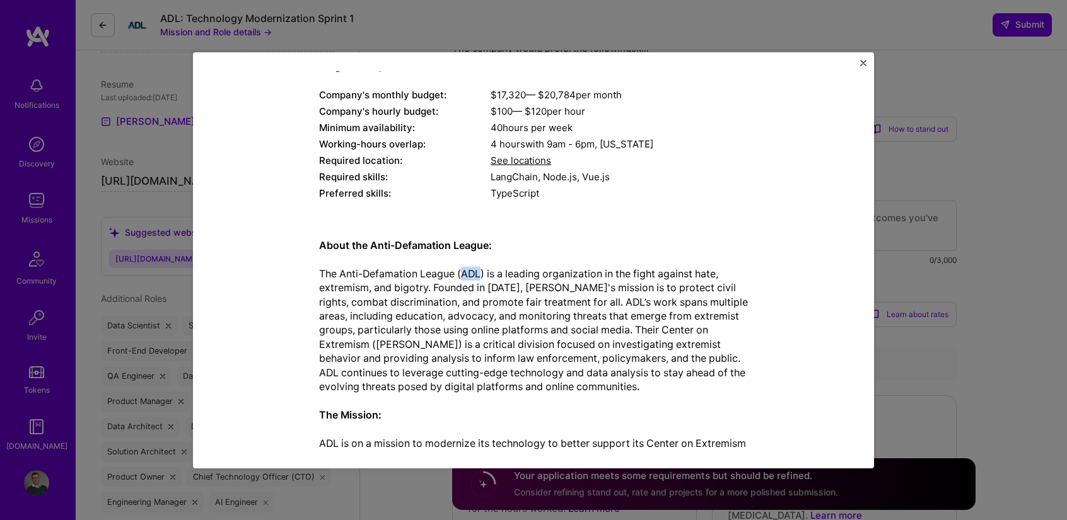
scroll to position [126, 0]
click at [864, 62] on img "Close" at bounding box center [863, 63] width 6 height 6
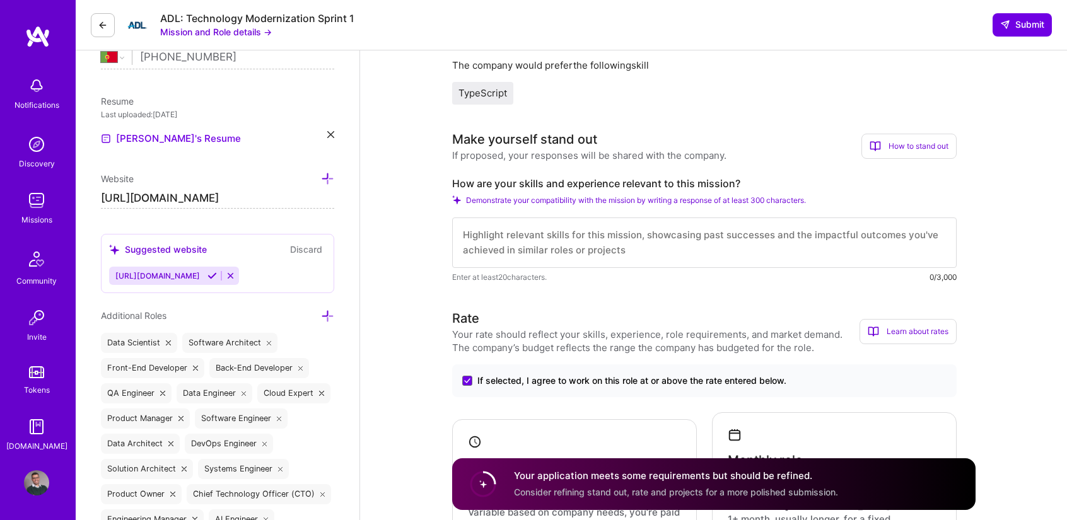
scroll to position [302, 0]
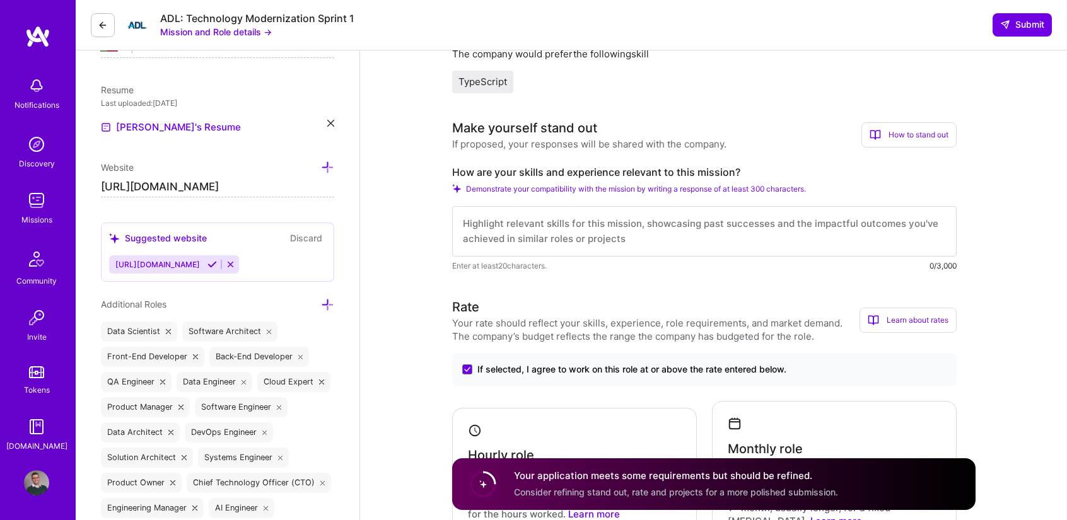
click at [525, 228] on textarea at bounding box center [704, 231] width 505 height 50
paste textarea "Lore ipsu 20 dolor sitametc adi elitseddoeiu, temporin utl etdoloremagnaa (ENI,…"
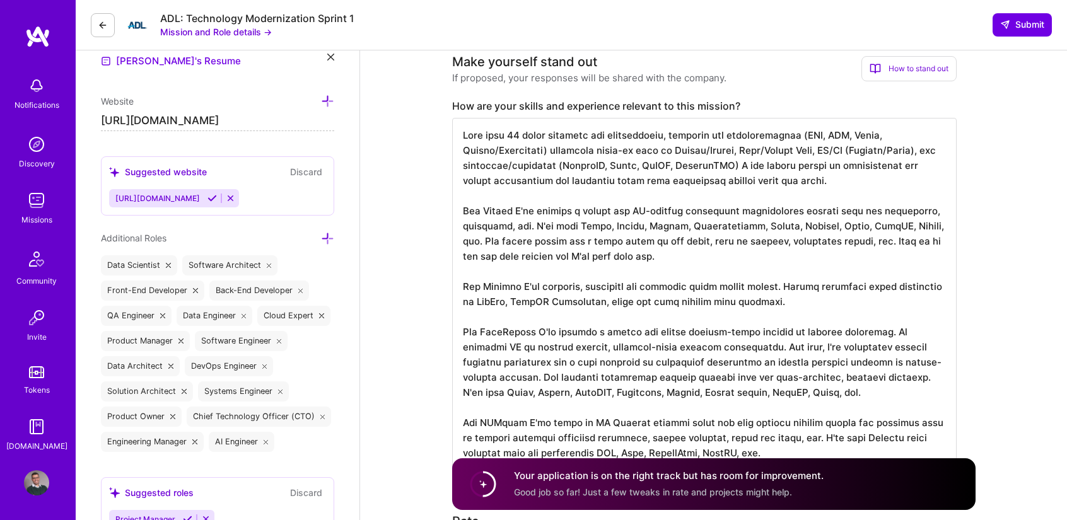
scroll to position [367, 0]
click at [908, 226] on textarea at bounding box center [704, 295] width 505 height 353
click at [654, 301] on textarea at bounding box center [704, 295] width 505 height 353
drag, startPoint x: 707, startPoint y: 303, endPoint x: 654, endPoint y: 299, distance: 53.2
click at [654, 299] on textarea at bounding box center [704, 295] width 505 height 353
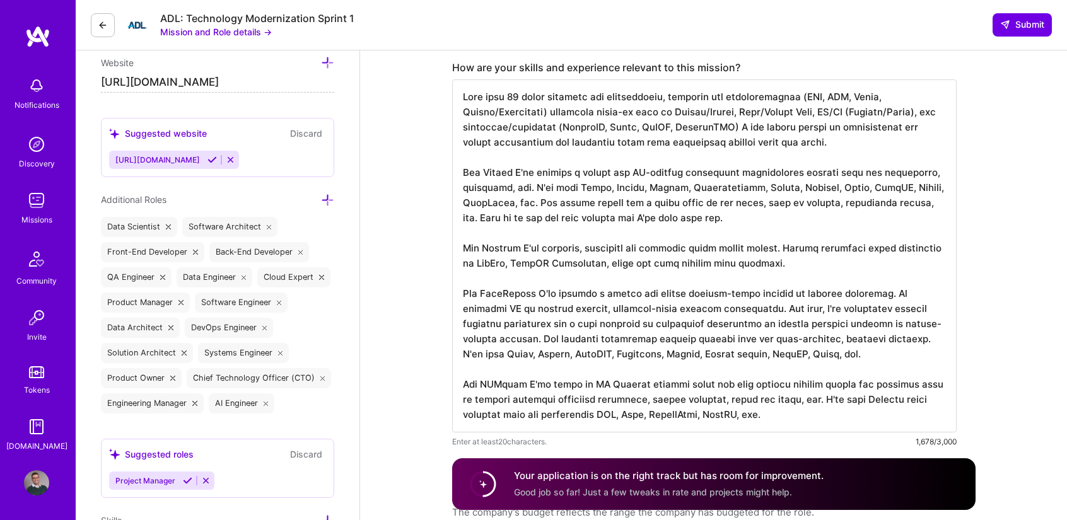
scroll to position [415, 0]
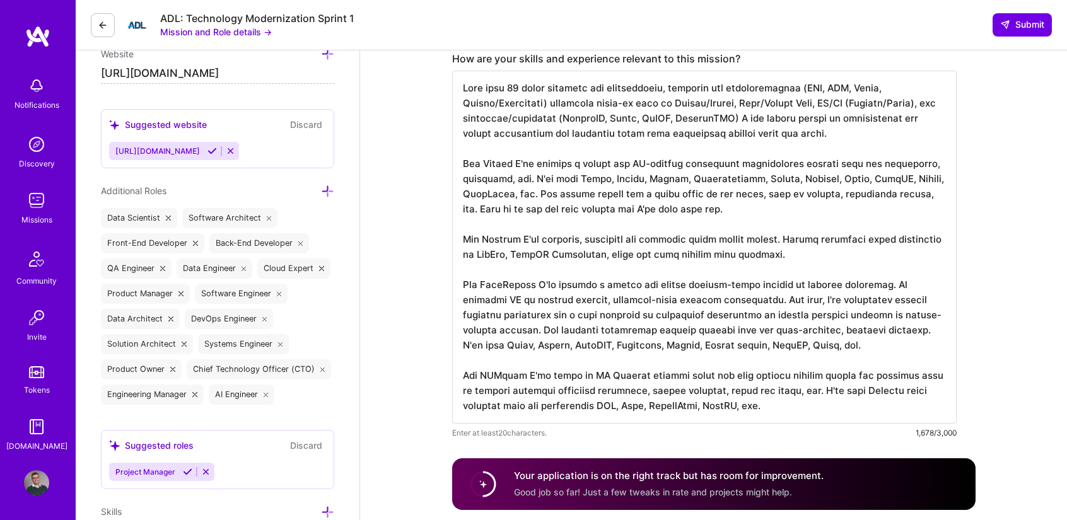
click at [598, 346] on textarea at bounding box center [704, 247] width 505 height 353
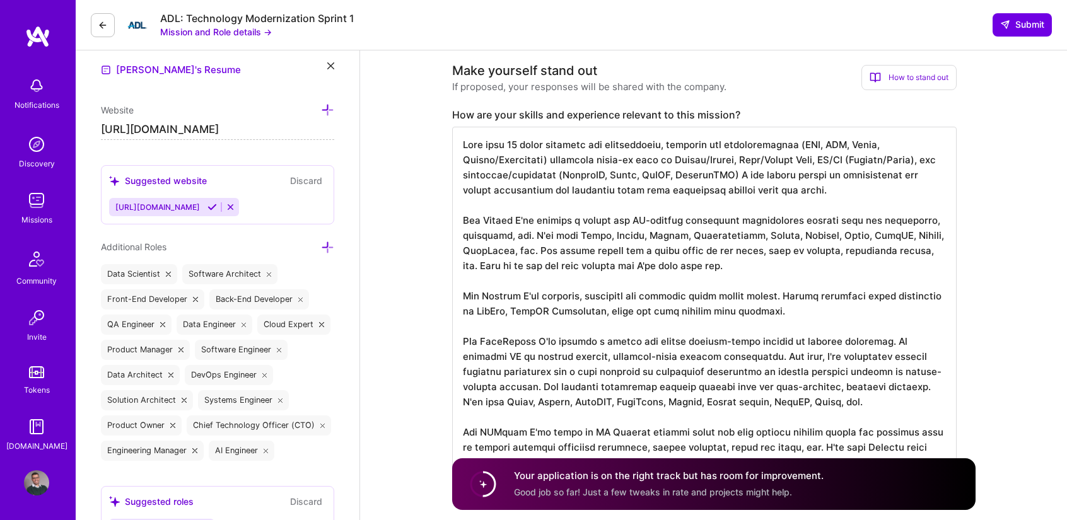
scroll to position [358, 0]
click at [835, 161] on textarea at bounding box center [704, 303] width 505 height 353
type textarea "Lore ipsu 75 dolor sitametc adi elitseddoeiu, temporin utl etdoloremagnaa (ENI,…"
click at [1019, 30] on span "Submit" at bounding box center [1023, 24] width 44 height 13
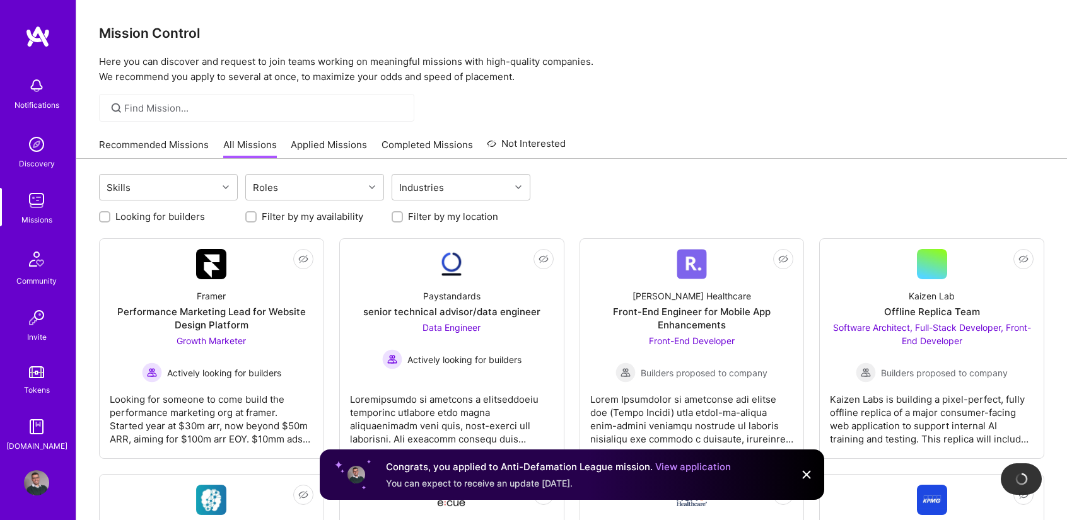
click at [29, 190] on img at bounding box center [36, 200] width 25 height 25
